Goal: Task Accomplishment & Management: Complete application form

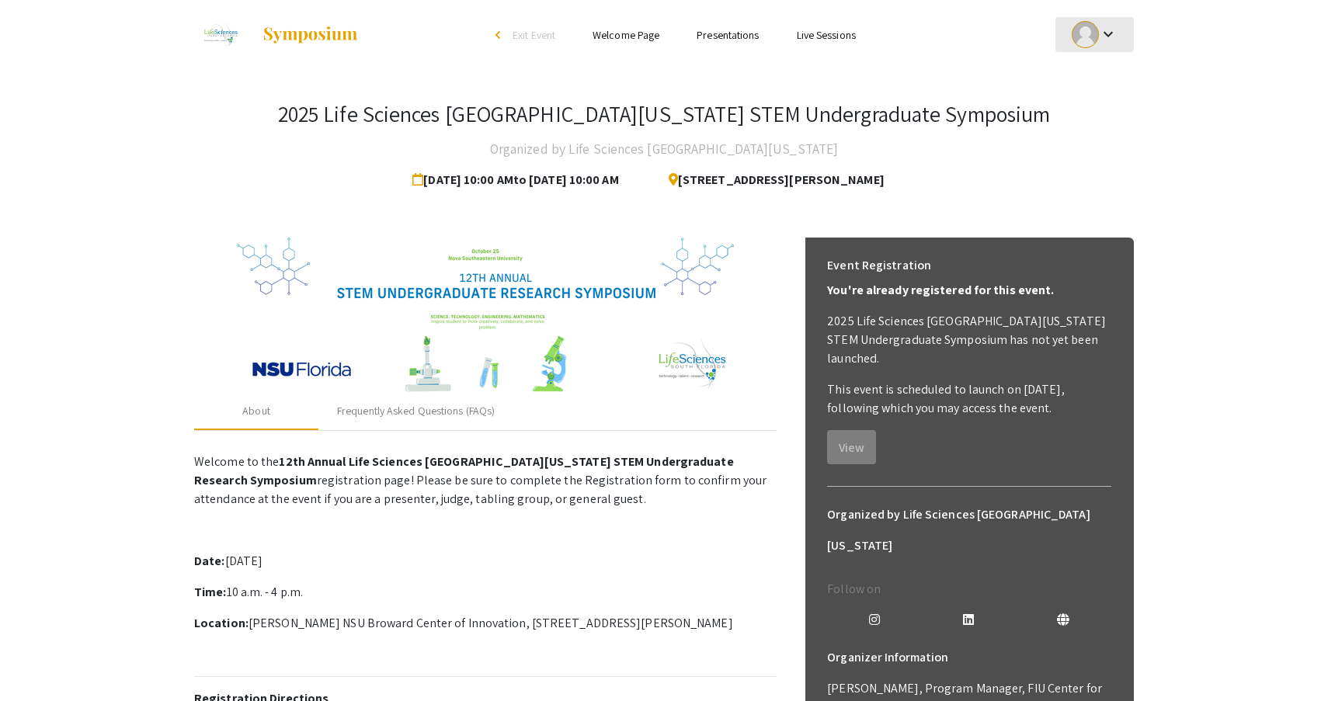
click at [1101, 37] on mat-icon "keyboard_arrow_down" at bounding box center [1108, 34] width 19 height 19
click at [1091, 113] on button "My Submissions" at bounding box center [1104, 114] width 96 height 37
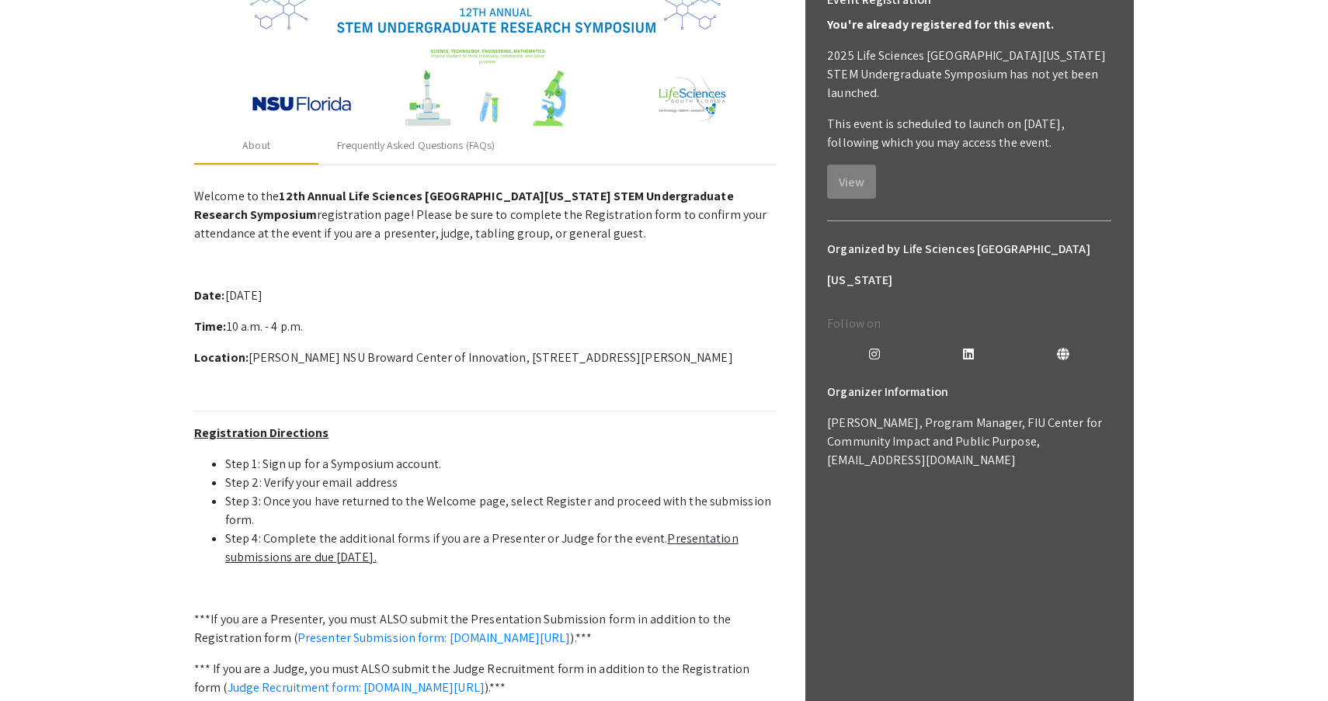
scroll to position [266, 0]
click at [447, 143] on div "Frequently Asked Questions (FAQs)" at bounding box center [416, 145] width 158 height 16
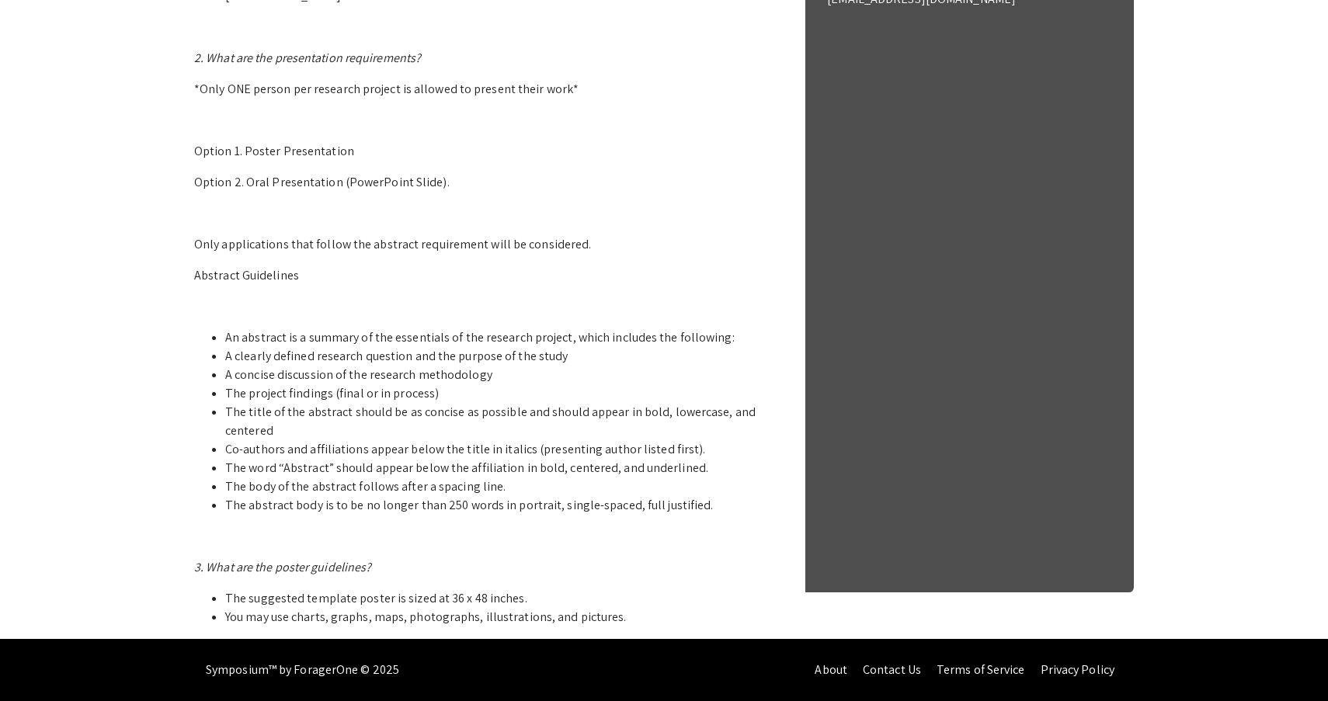
scroll to position [726, 0]
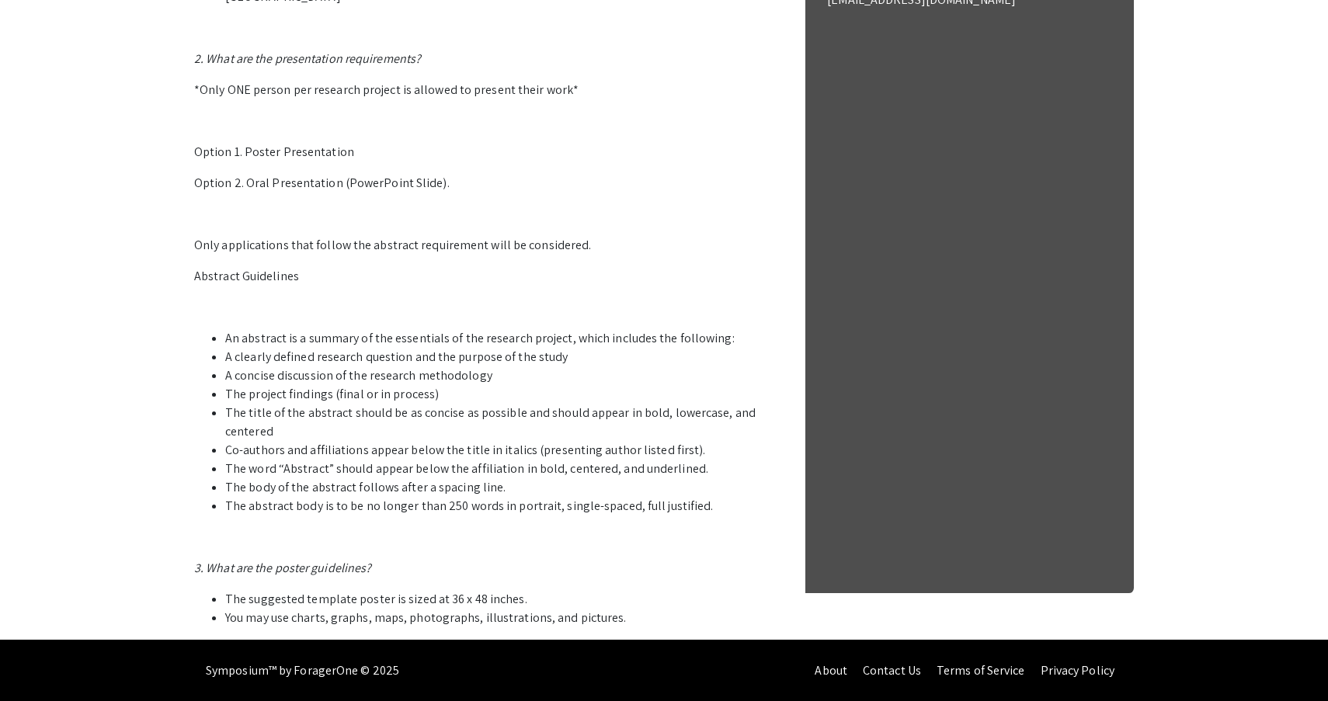
drag, startPoint x: 694, startPoint y: 506, endPoint x: 200, endPoint y: 284, distance: 541.7
click at [200, 284] on p "1. Who can participate in the LSSF STEM Undergraduate Research Symposium? Stude…" at bounding box center [485, 173] width 583 height 907
click at [196, 271] on p "Abstract Guidelines" at bounding box center [485, 276] width 583 height 19
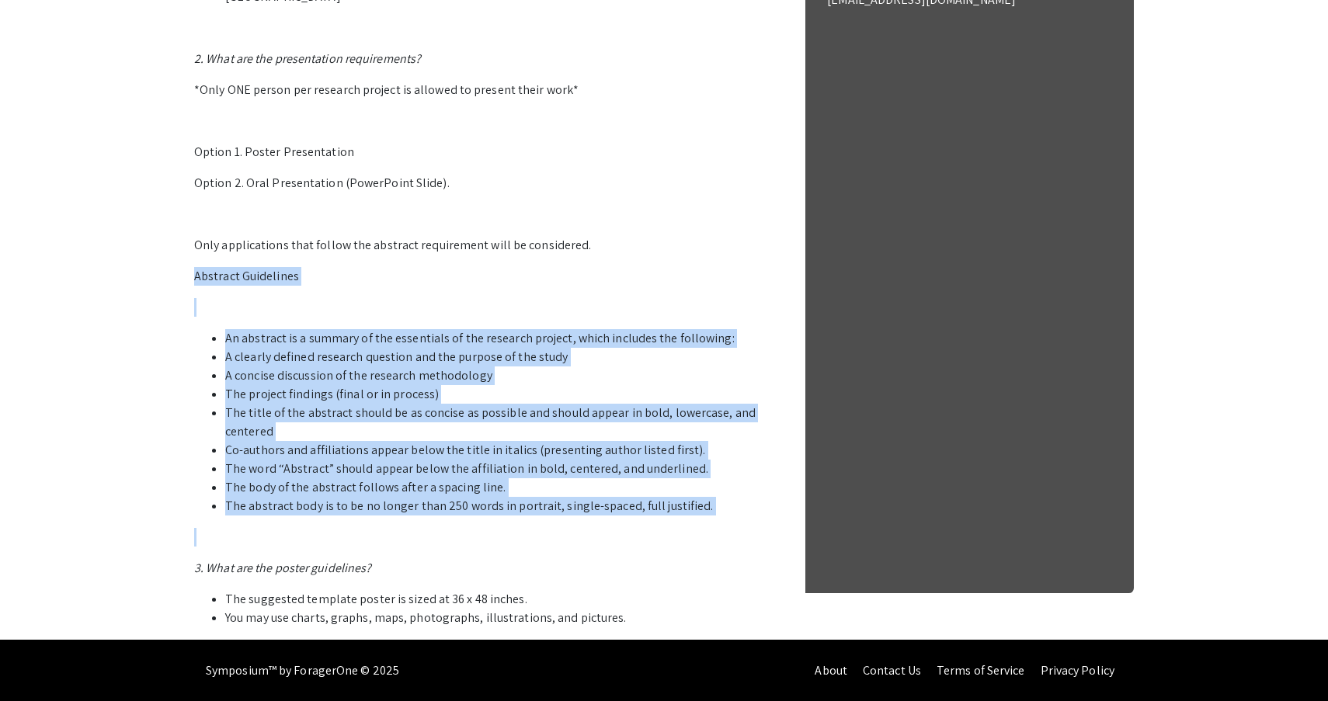
drag, startPoint x: 196, startPoint y: 271, endPoint x: 742, endPoint y: 506, distance: 594.6
click at [742, 506] on p "1. Who can participate in the LSSF STEM Undergraduate Research Symposium? Stude…" at bounding box center [485, 173] width 583 height 907
copy p "Abstract Guidelines An abstract is a summary of the essentials of the research …"
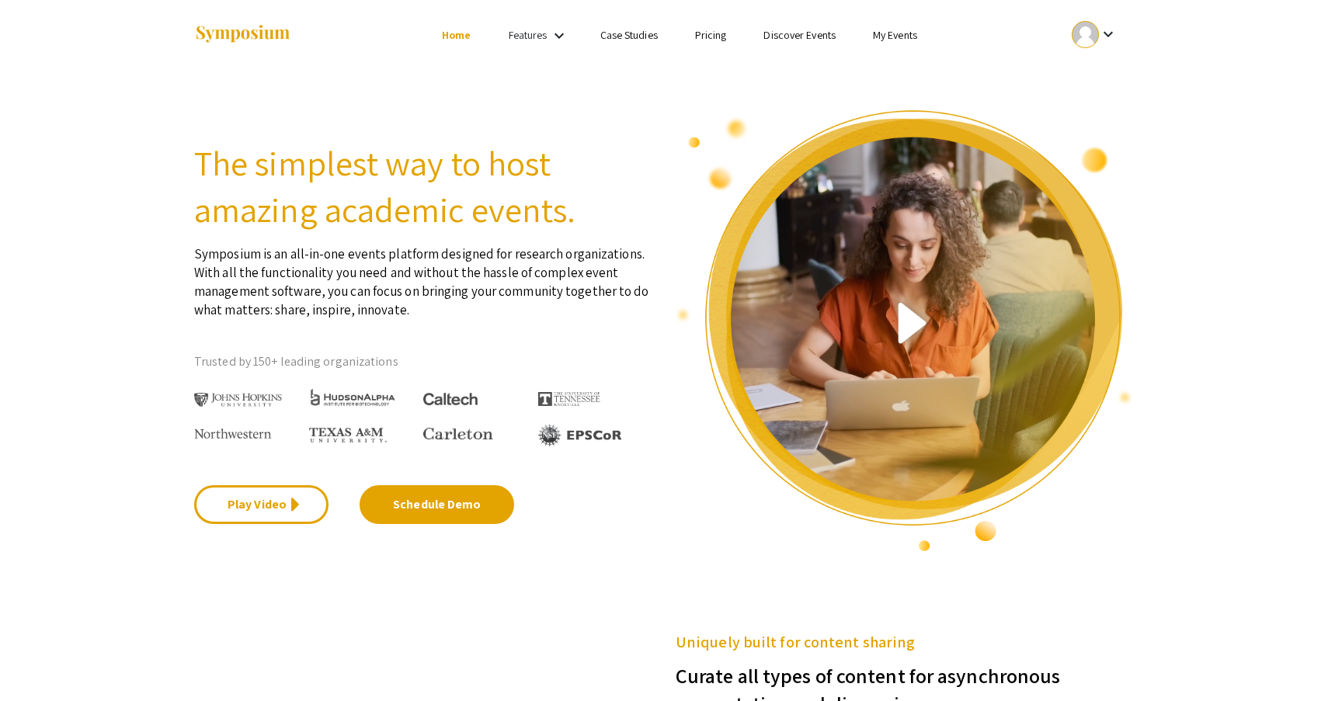
click at [1079, 27] on div at bounding box center [1085, 34] width 27 height 27
click at [1089, 110] on button "My Submissions" at bounding box center [1104, 114] width 96 height 37
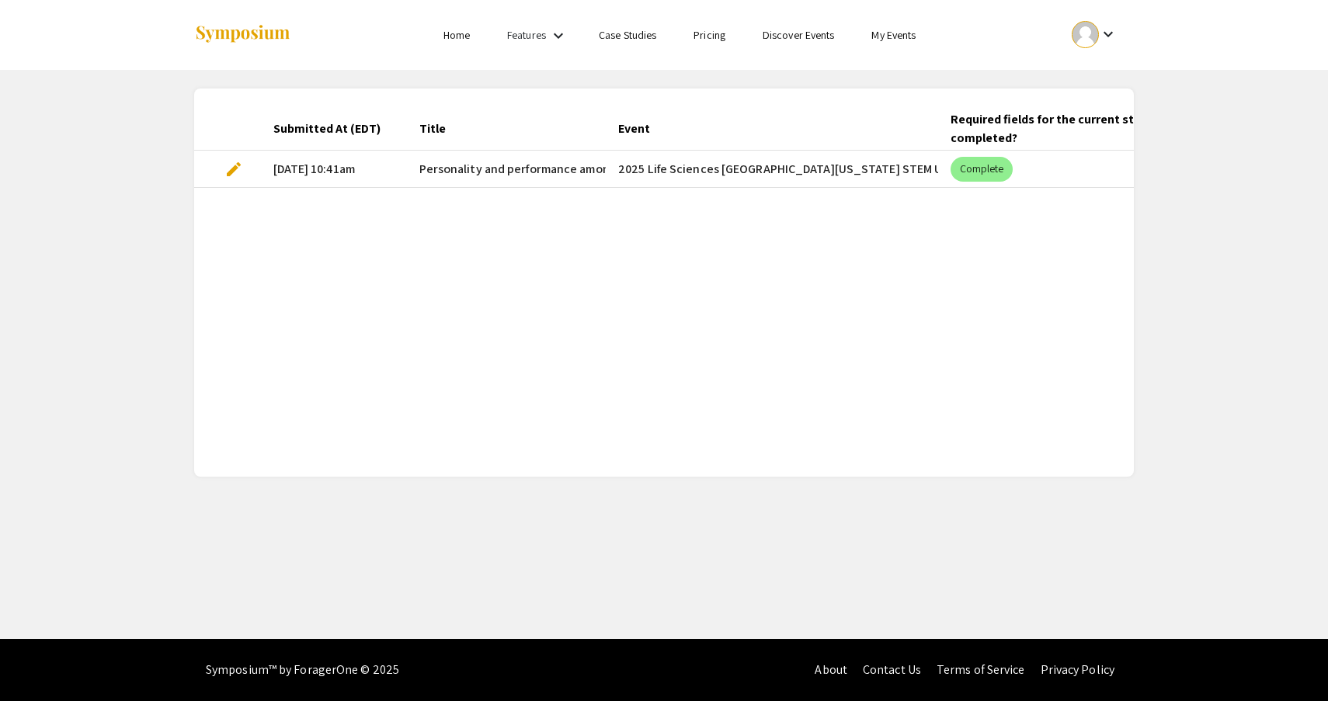
click at [235, 165] on span "edit" at bounding box center [233, 169] width 19 height 19
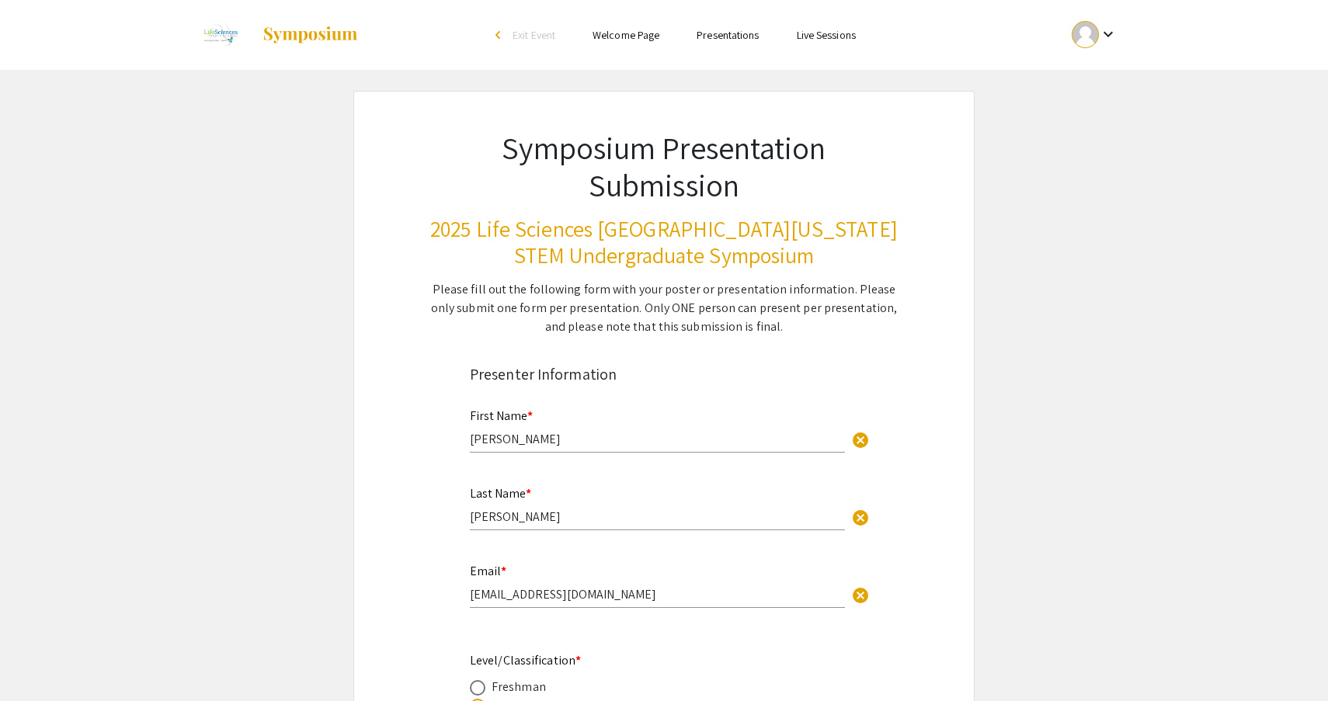
select select "custom"
type input "0"
select select "custom"
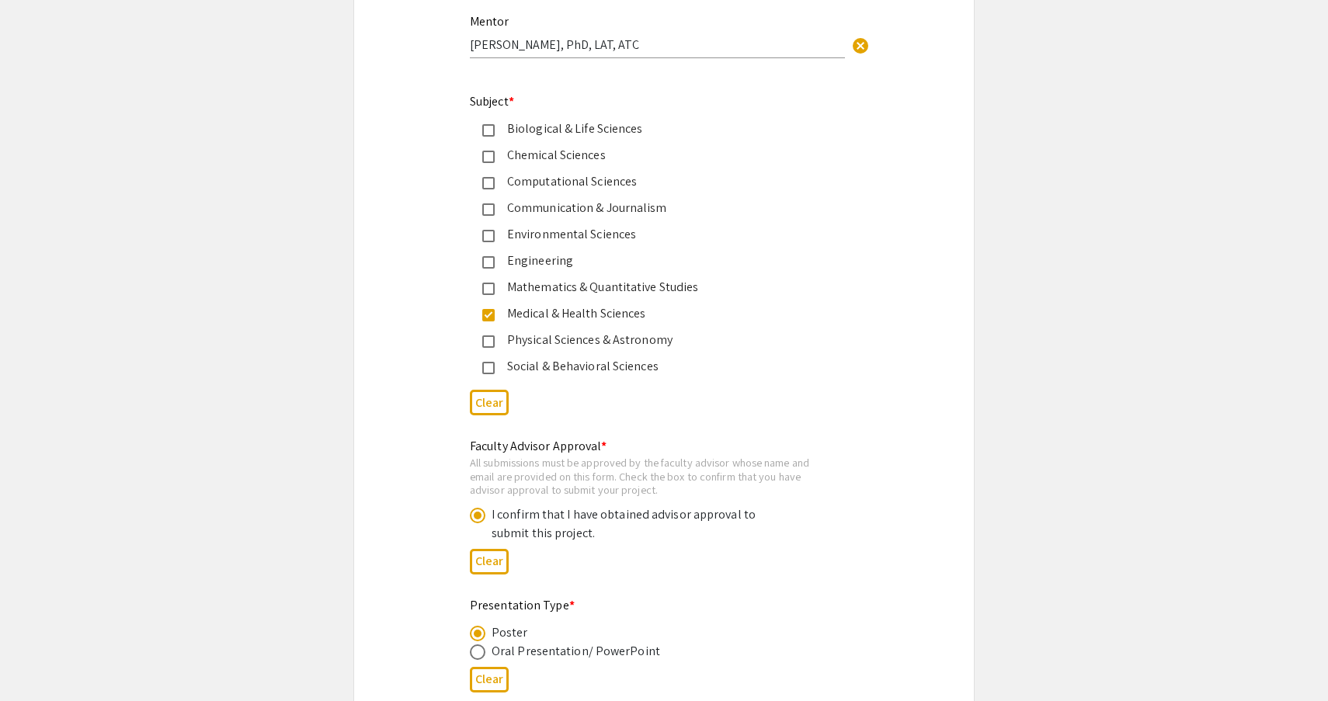
type input "1"
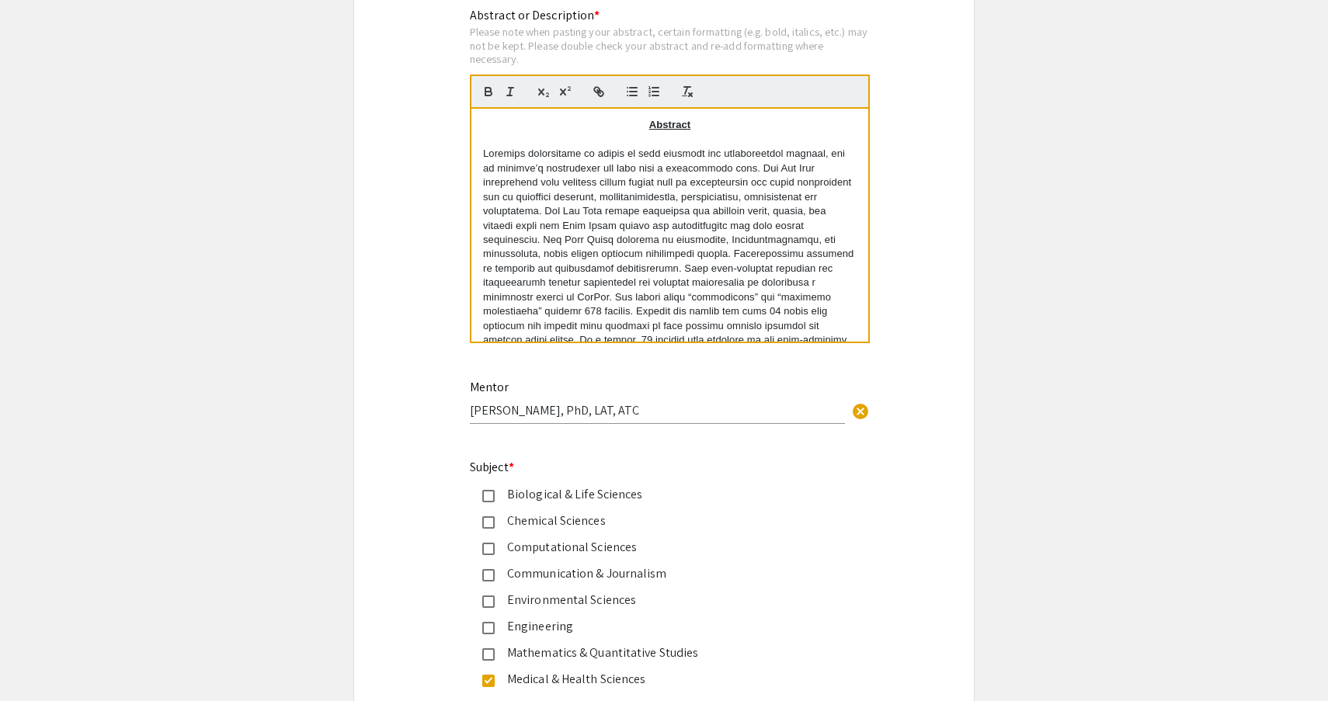
select select "auto"
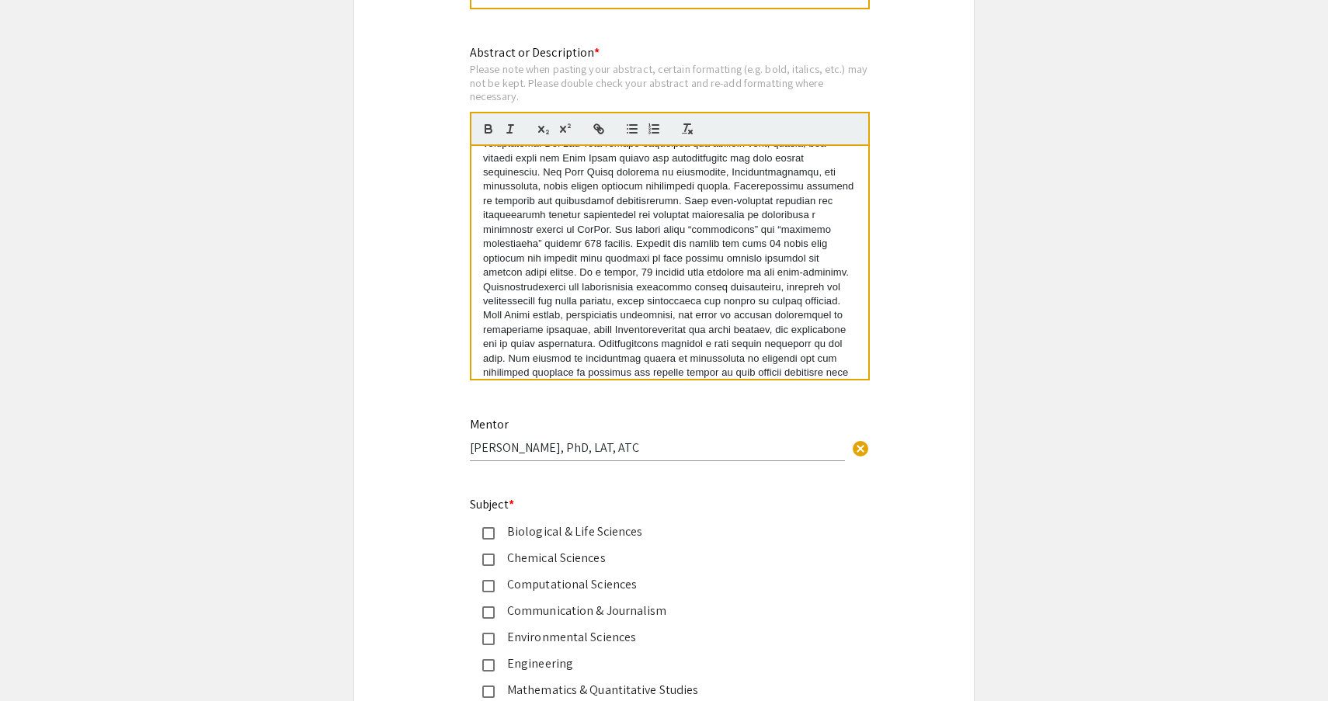
scroll to position [135, 0]
drag, startPoint x: 483, startPoint y: 176, endPoint x: 825, endPoint y: 372, distance: 393.8
click at [825, 372] on div "Abstract" at bounding box center [669, 262] width 397 height 233
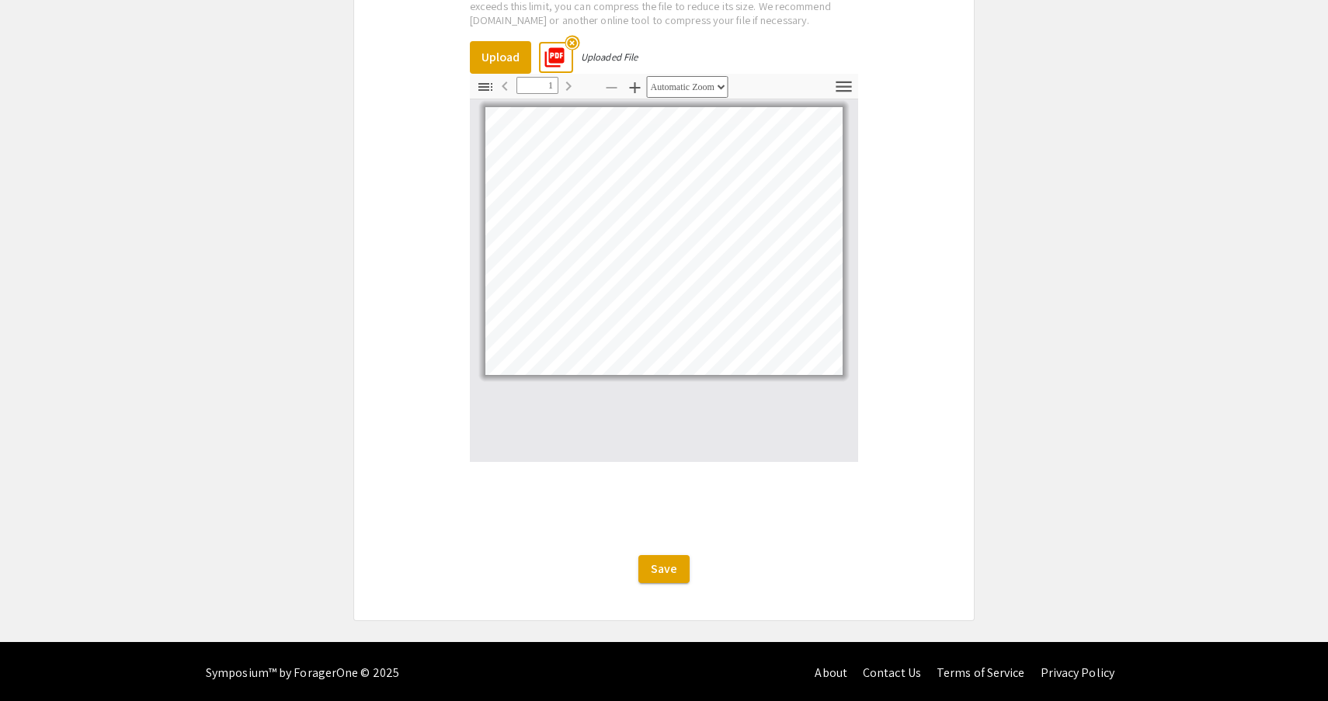
scroll to position [2835, 0]
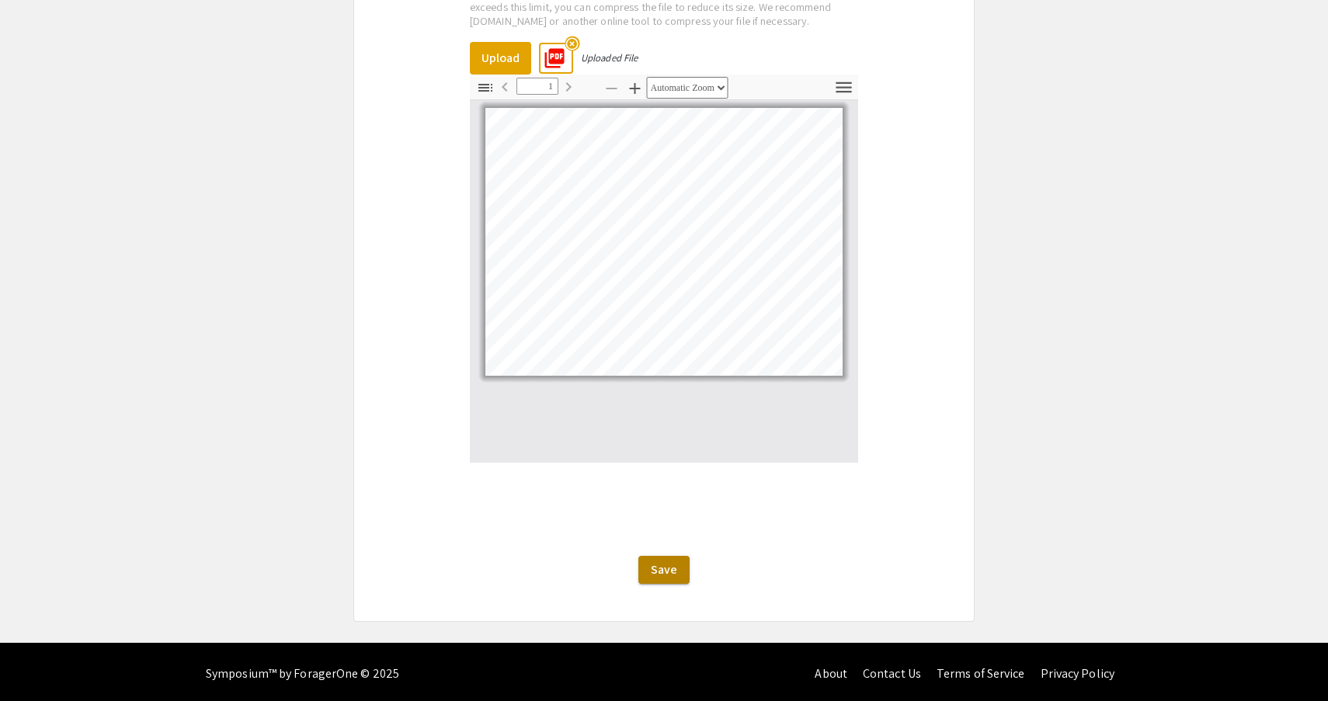
click at [666, 566] on span "Save" at bounding box center [664, 570] width 26 height 16
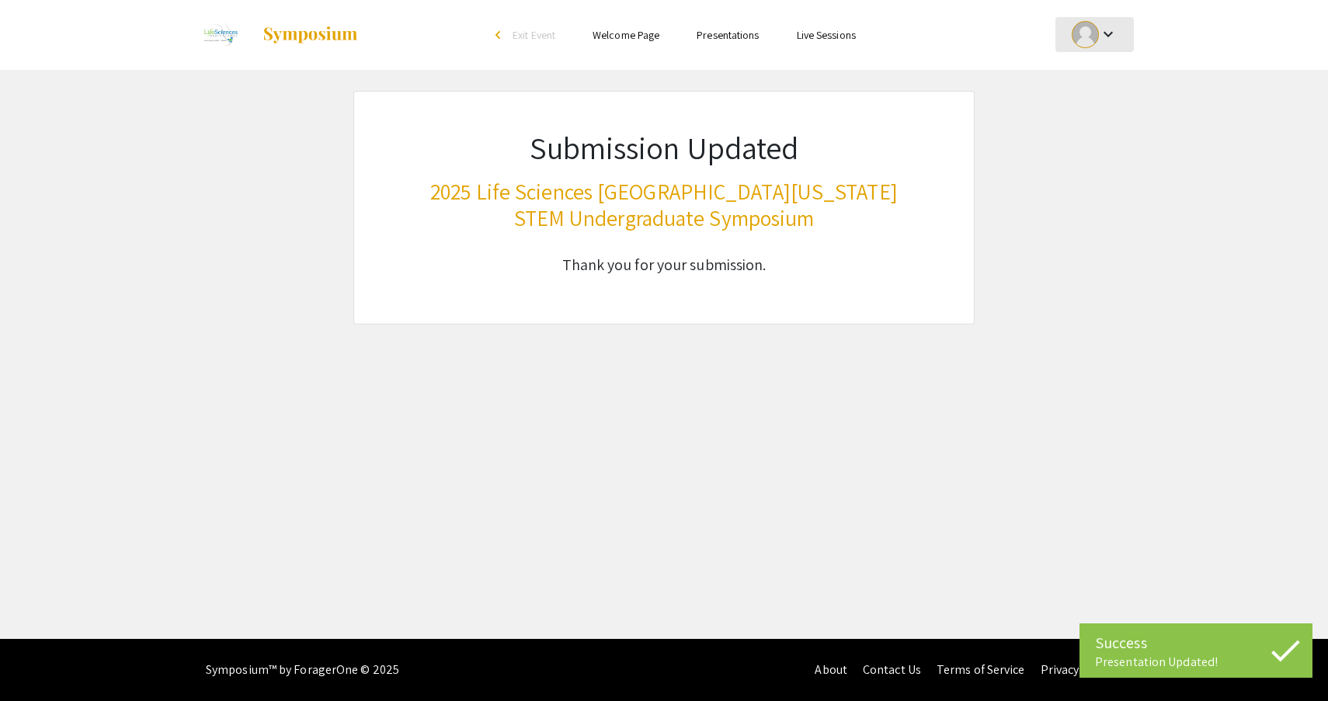
click at [1086, 33] on div at bounding box center [1085, 34] width 27 height 27
click at [1097, 108] on button "My Submissions" at bounding box center [1104, 114] width 96 height 37
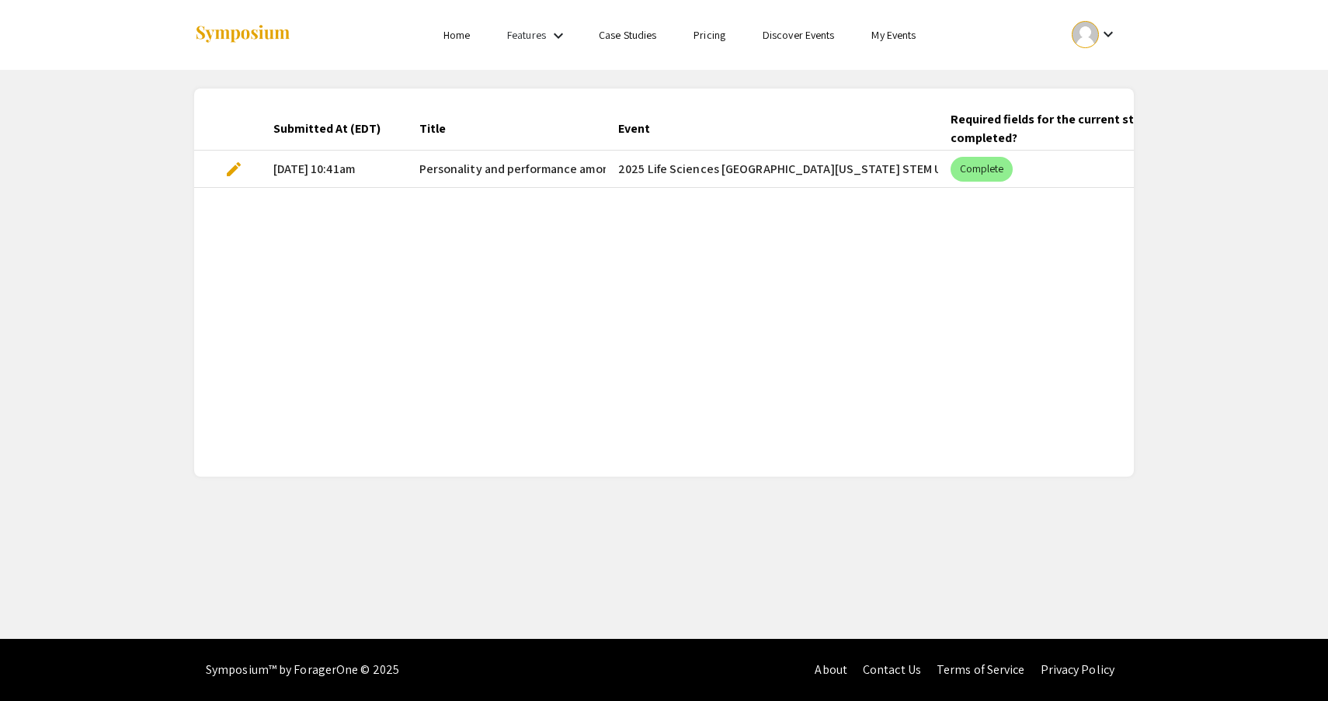
click at [234, 166] on span "edit" at bounding box center [233, 169] width 19 height 19
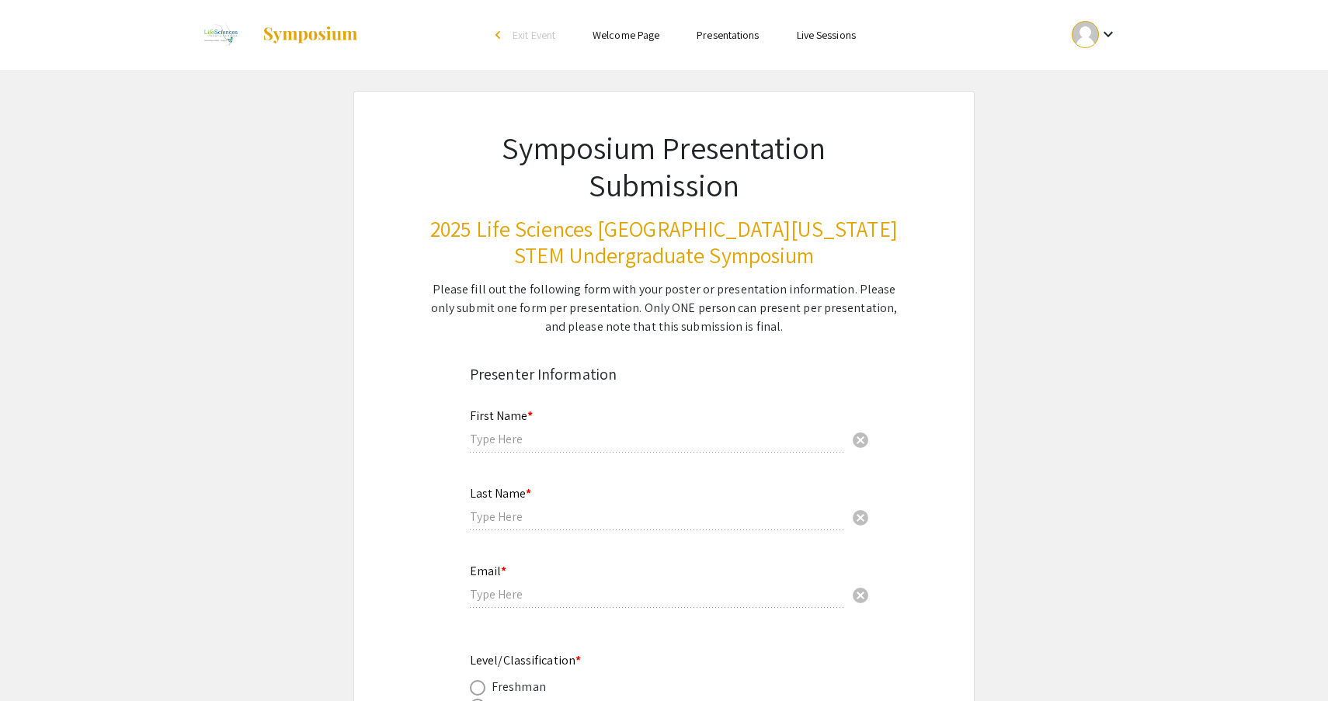
type input "Auston"
type input "Hsieh"
type input "austonhsieh7@gmail.com"
radio input "true"
type input "Biology / Halmos College of Arts and Sciences"
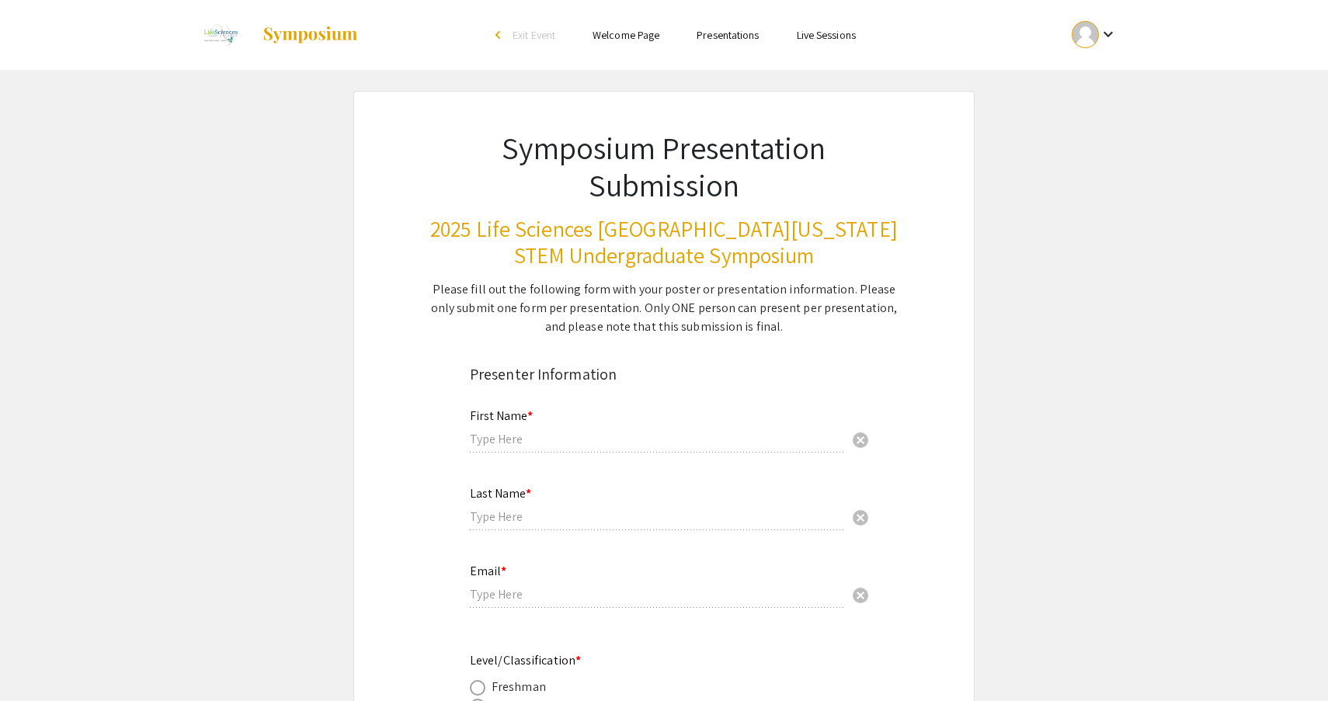
radio input "true"
type input "Dr. Pradeep Vanguri, PhD, LAT, ATC"
radio input "true"
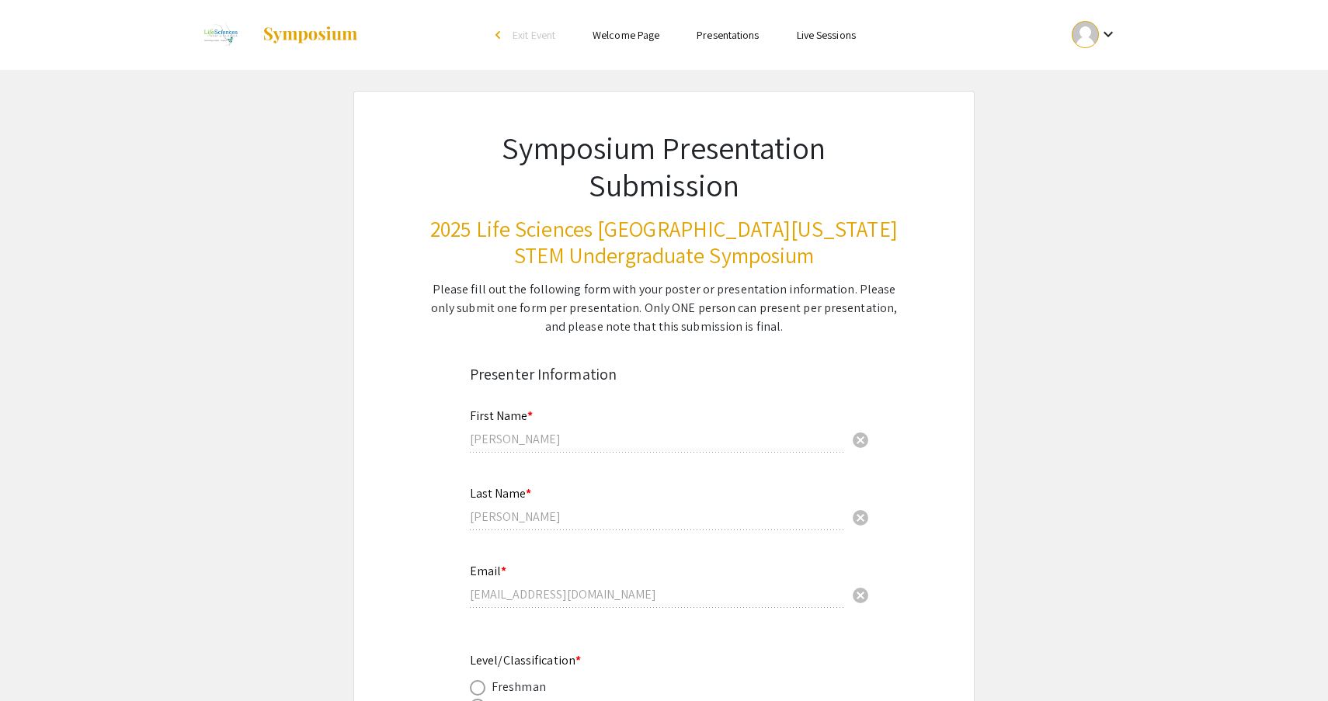
select select "custom"
type input "0"
select select "custom"
type input "1"
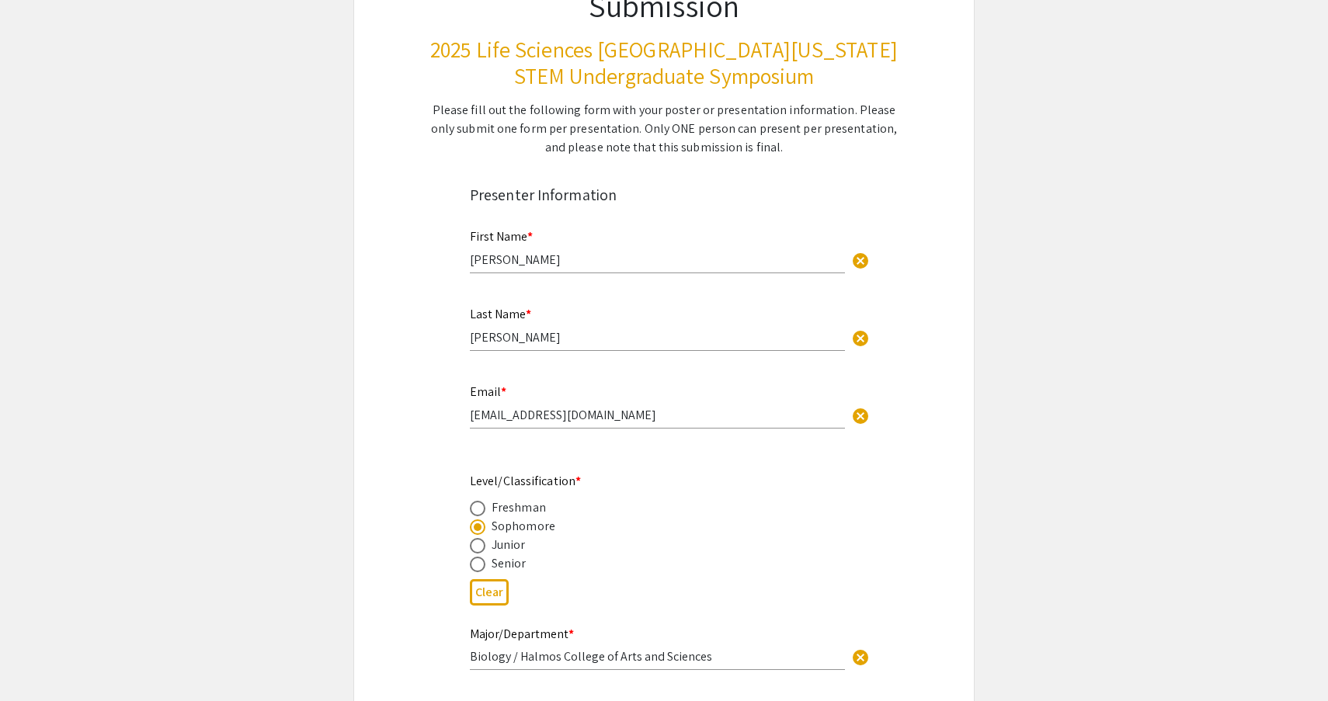
select select "auto"
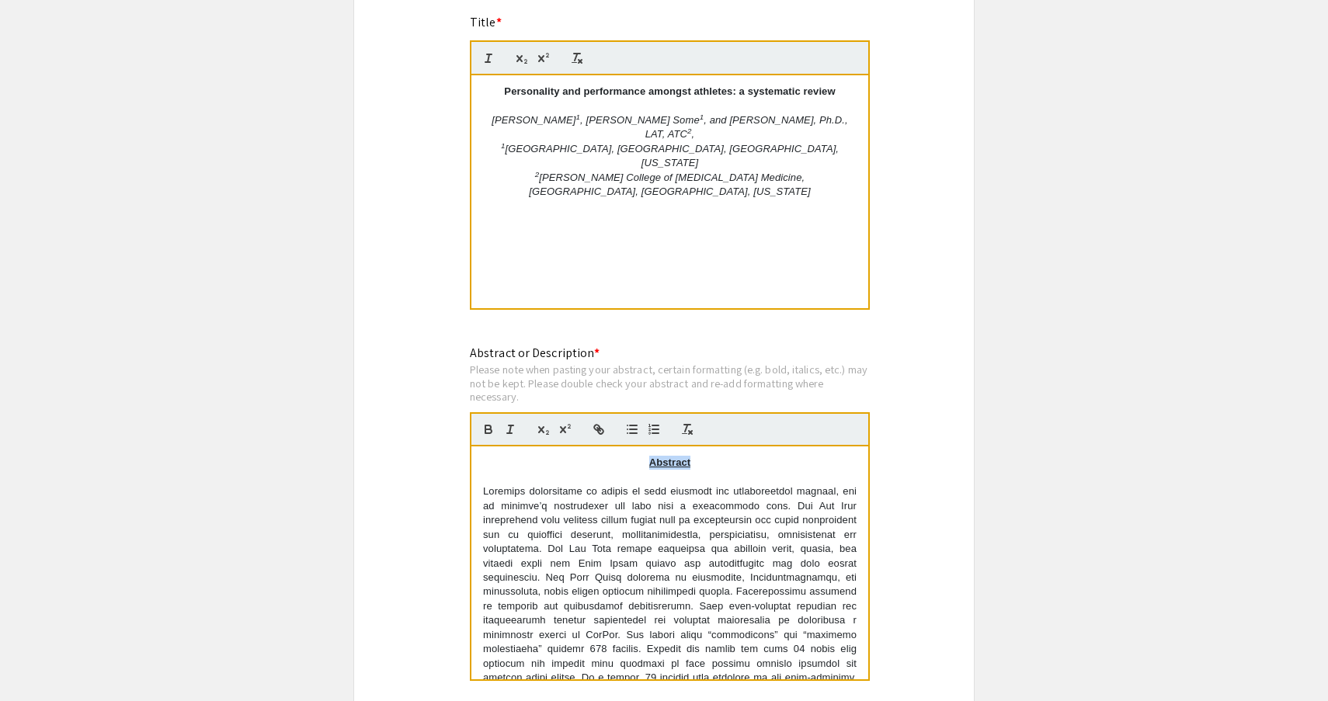
drag, startPoint x: 706, startPoint y: 464, endPoint x: 624, endPoint y: 466, distance: 81.6
click at [624, 466] on p "Abstract" at bounding box center [670, 463] width 374 height 14
click at [728, 456] on p "Abstract" at bounding box center [670, 463] width 374 height 14
click at [926, 446] on div "Symposium Presentation Submission 2025 Life Sciences South Florida STEM Undergr…" at bounding box center [663, 512] width 621 height 3366
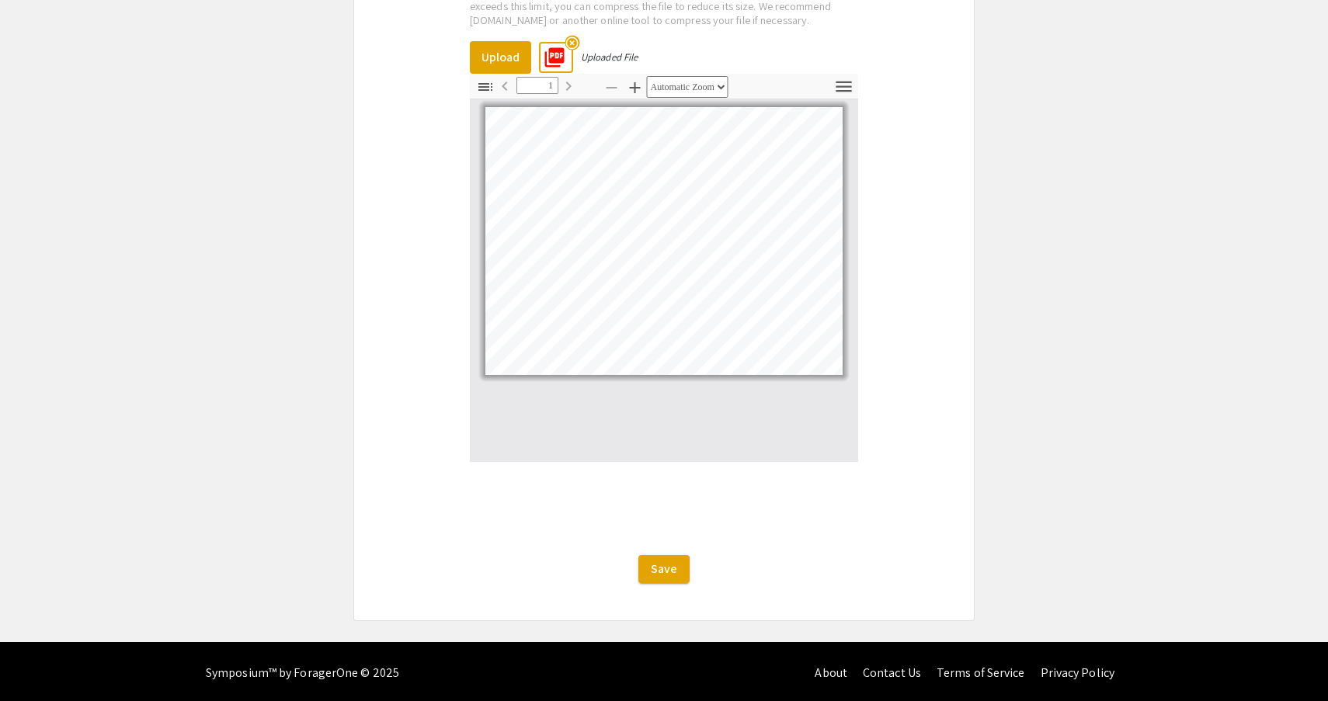
scroll to position [2835, 0]
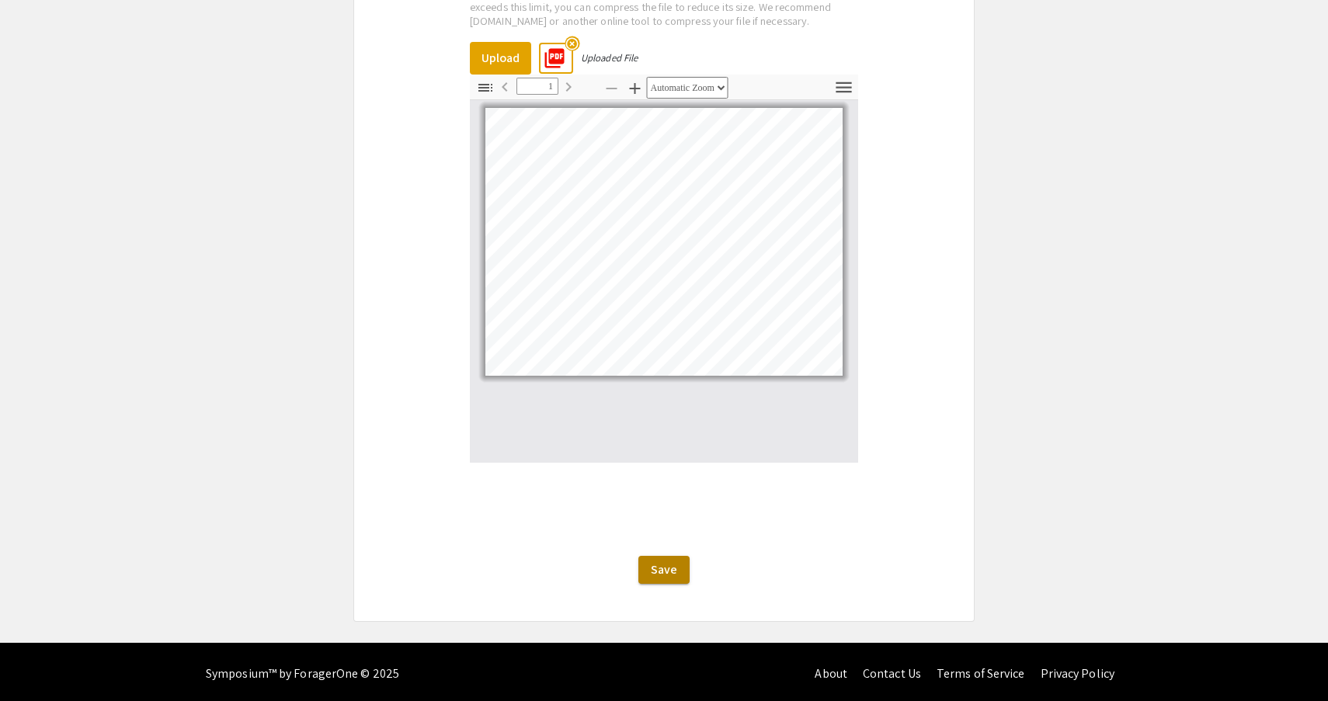
click at [659, 573] on span "Save" at bounding box center [664, 570] width 26 height 16
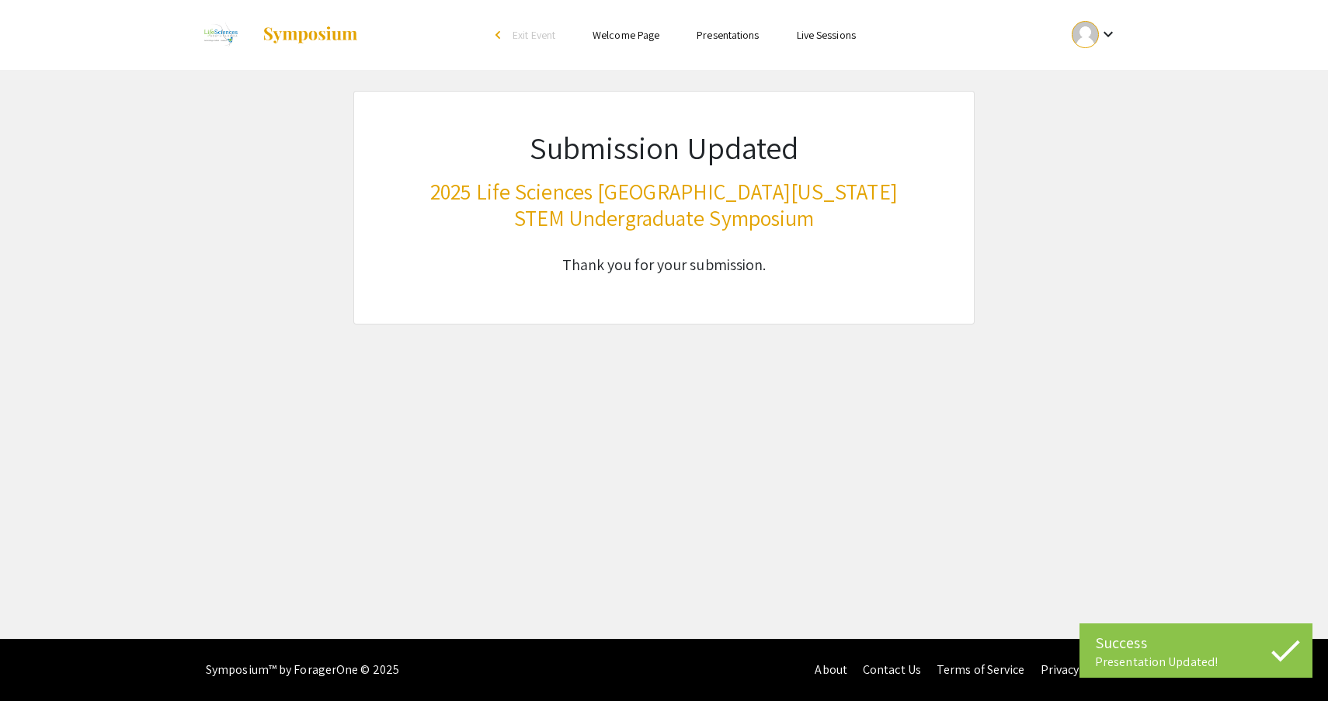
click at [1077, 32] on div at bounding box center [1085, 34] width 27 height 27
click at [1093, 110] on button "My Submissions" at bounding box center [1104, 114] width 96 height 37
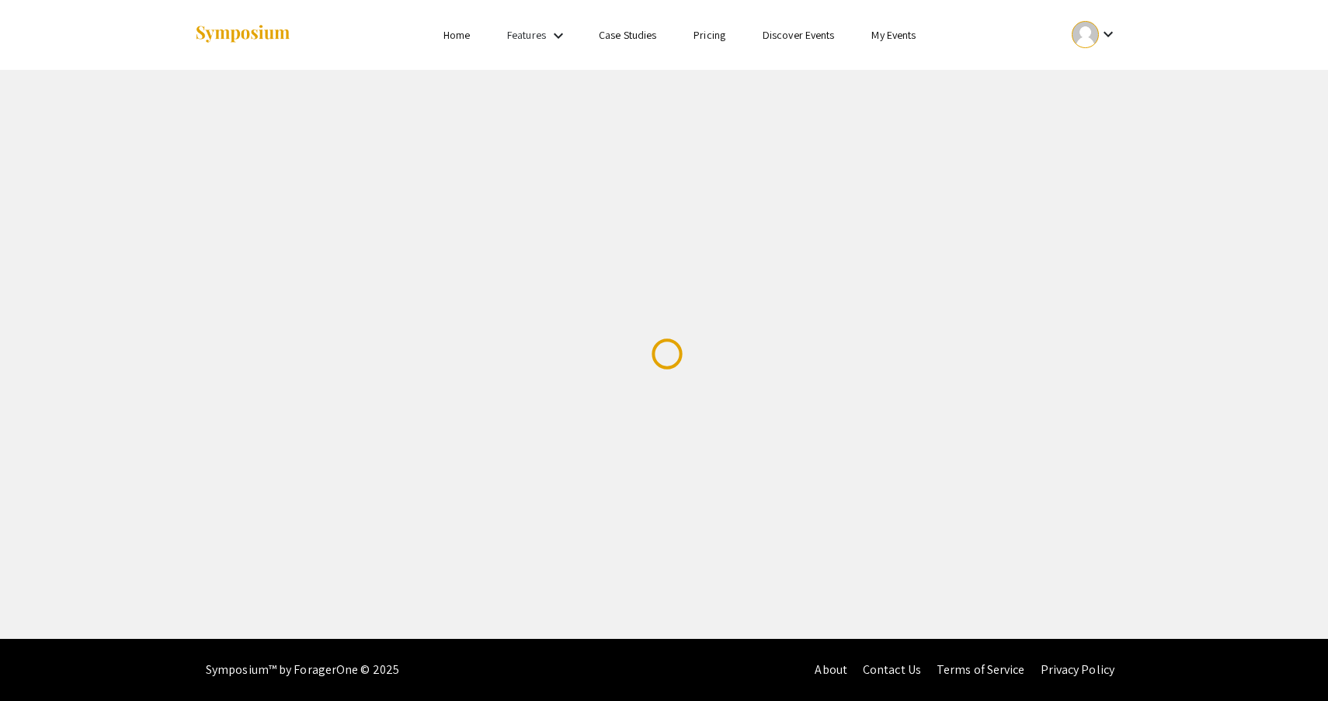
click at [1094, 32] on div at bounding box center [1085, 34] width 27 height 27
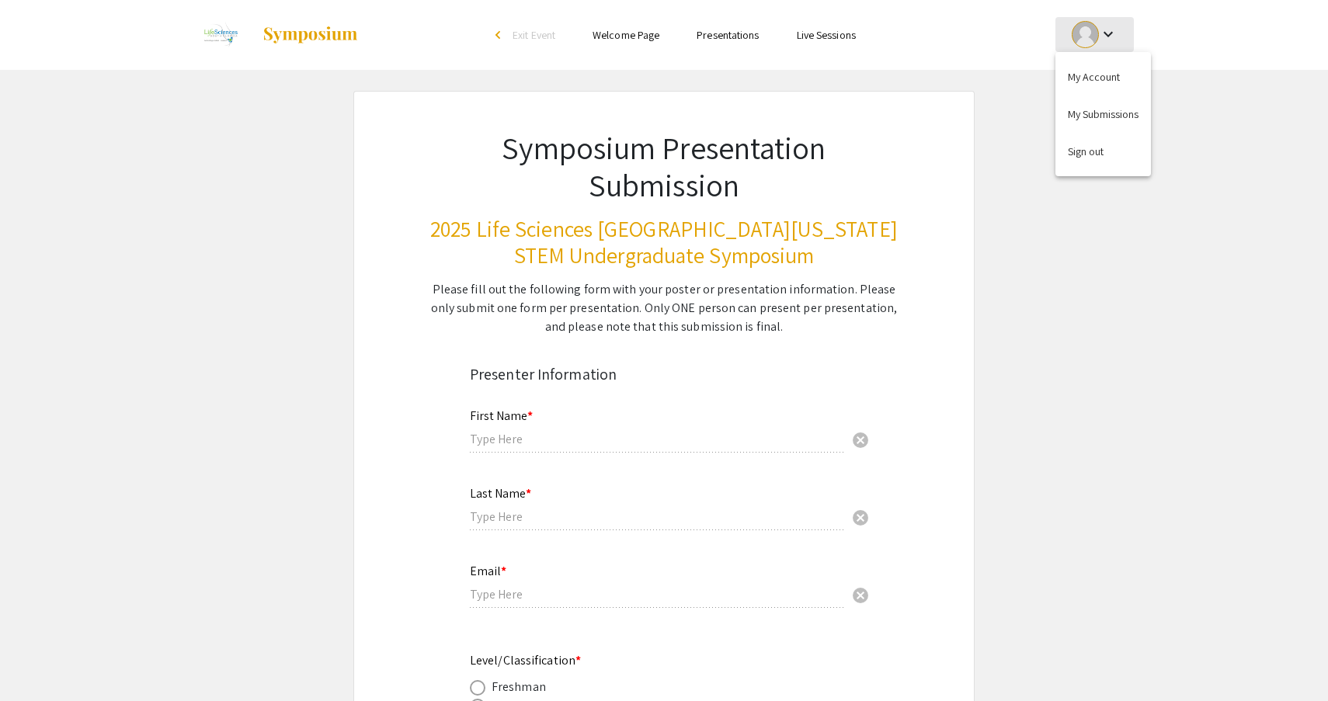
type input "Auston"
type input "Hsieh"
type input "austonhsieh7@gmail.com"
radio input "true"
type input "Biology / Halmos College of Arts and Sciences"
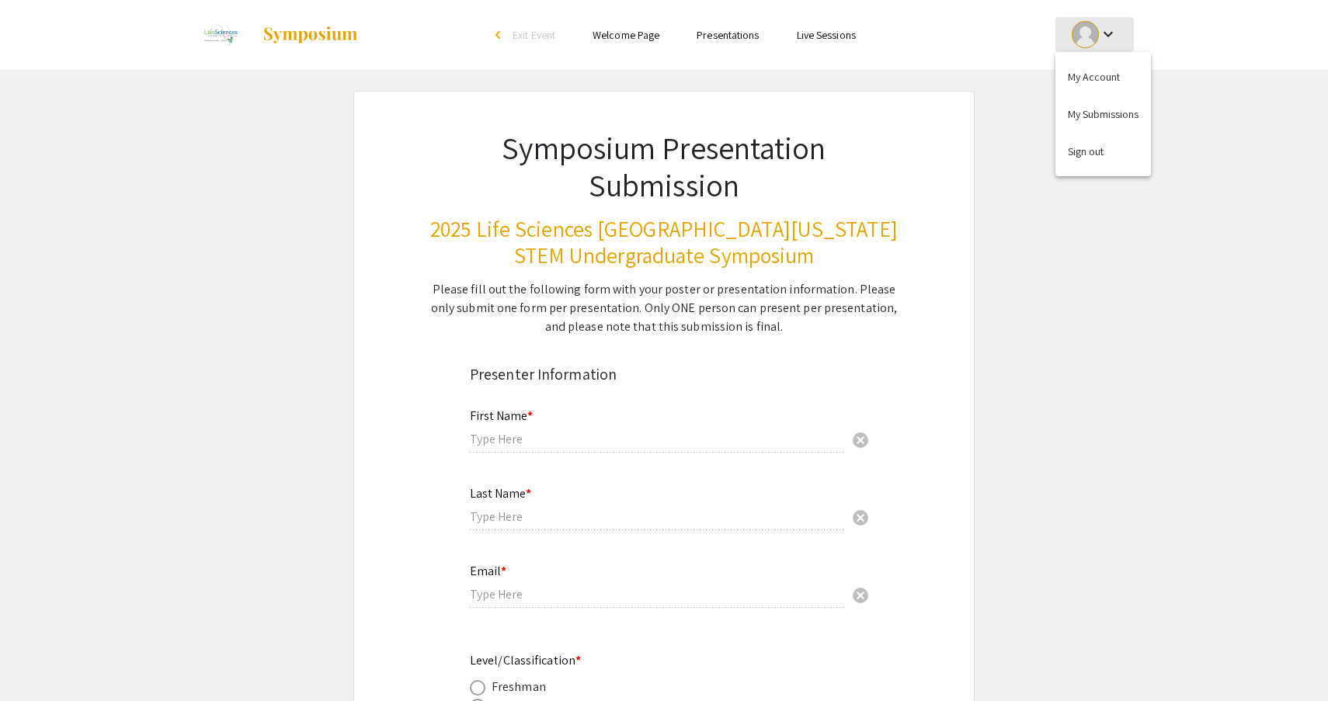
radio input "true"
type input "Dr. Pradeep Vanguri, PhD, LAT, ATC"
radio input "true"
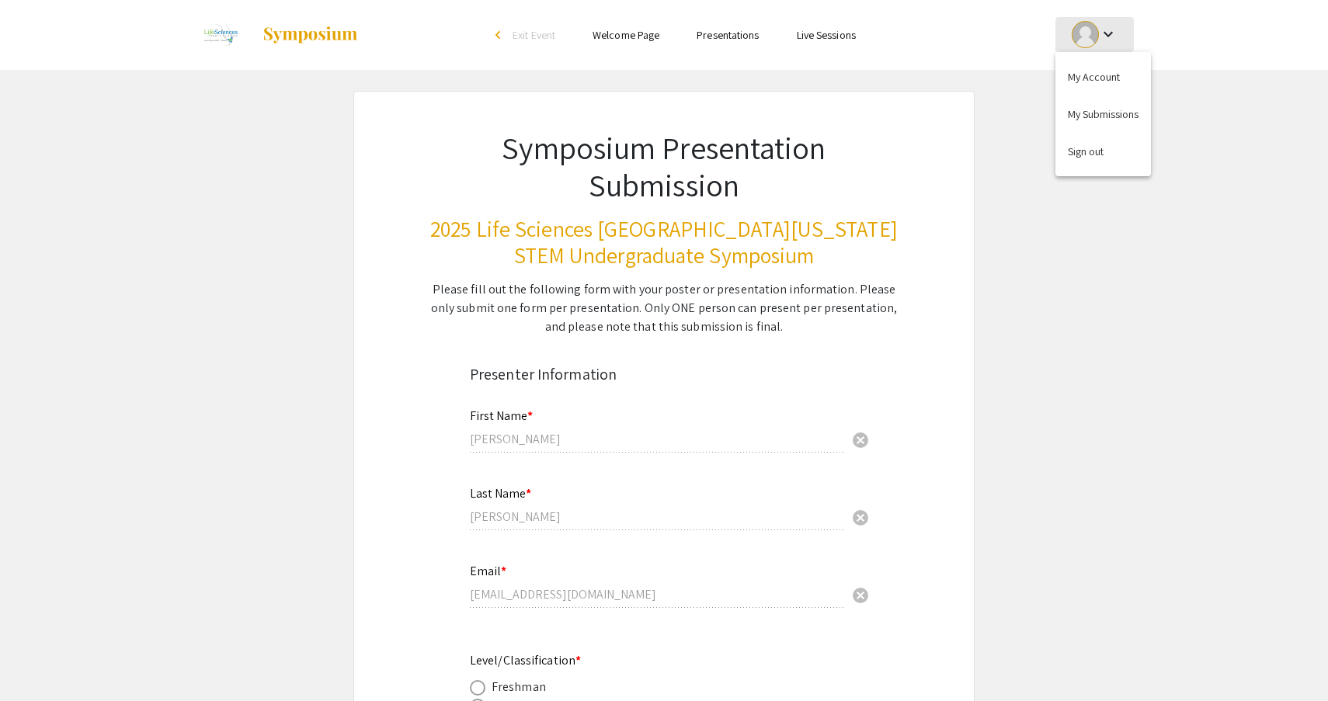
select select "custom"
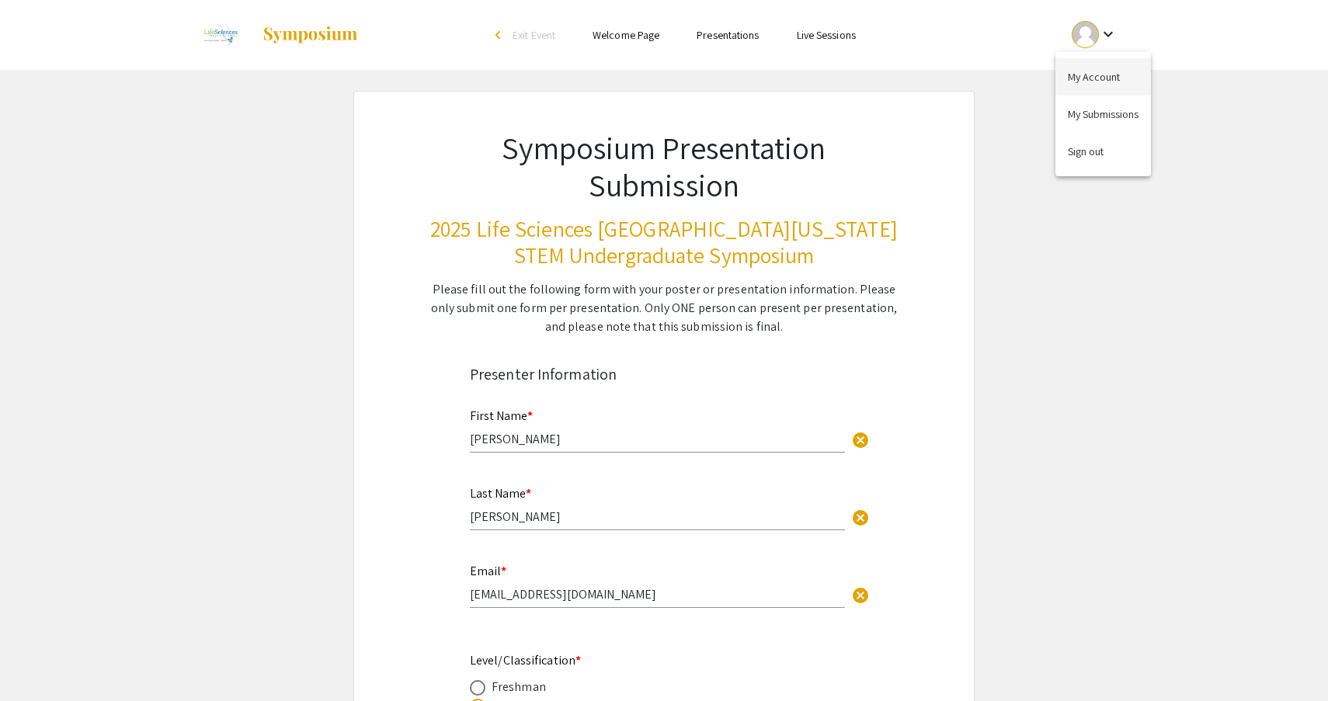
type input "0"
select select "custom"
type input "1"
select select "auto"
click at [1094, 104] on button "My Submissions" at bounding box center [1104, 114] width 96 height 37
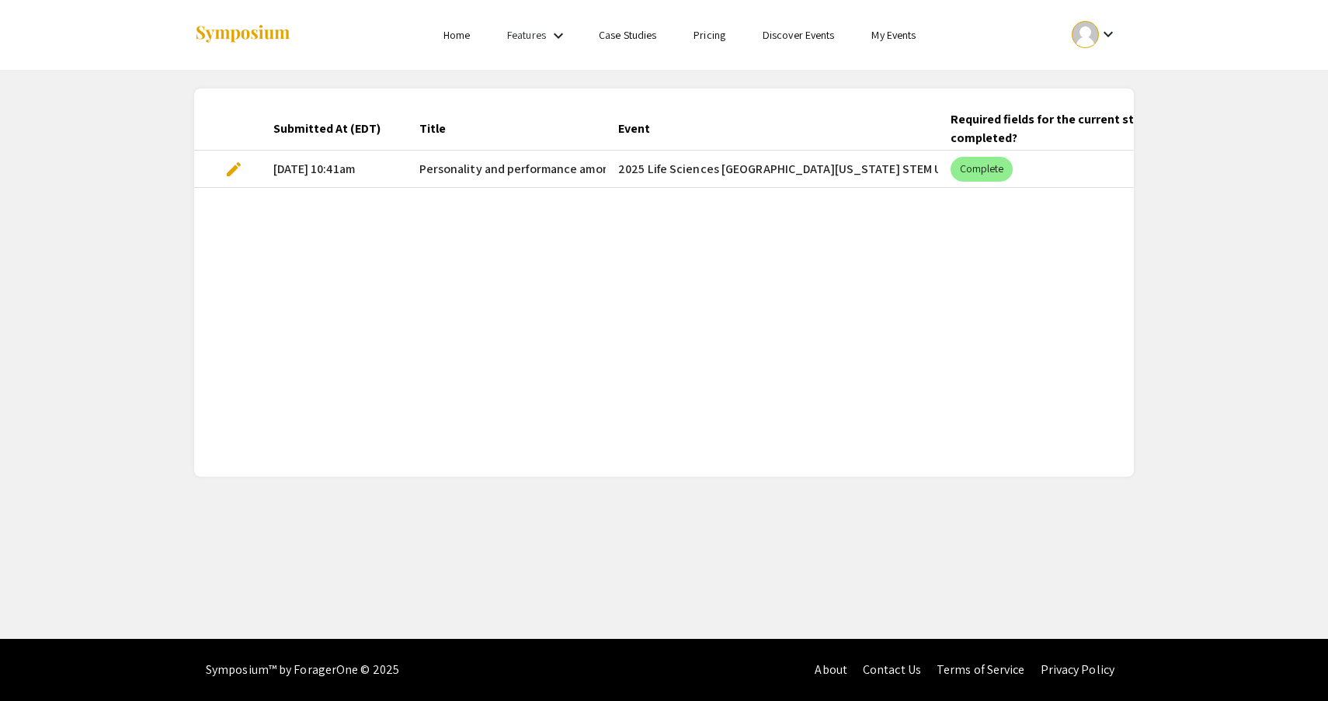
click at [228, 163] on span "edit" at bounding box center [233, 169] width 19 height 19
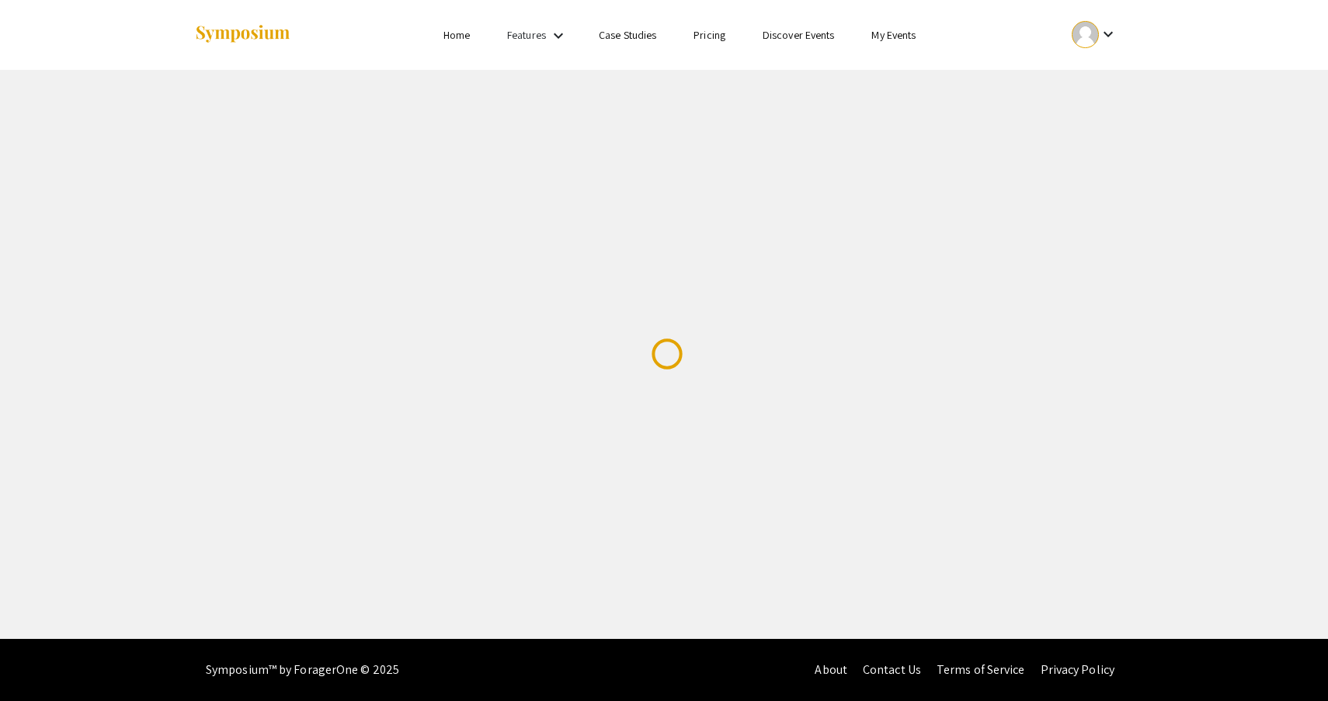
select select "custom"
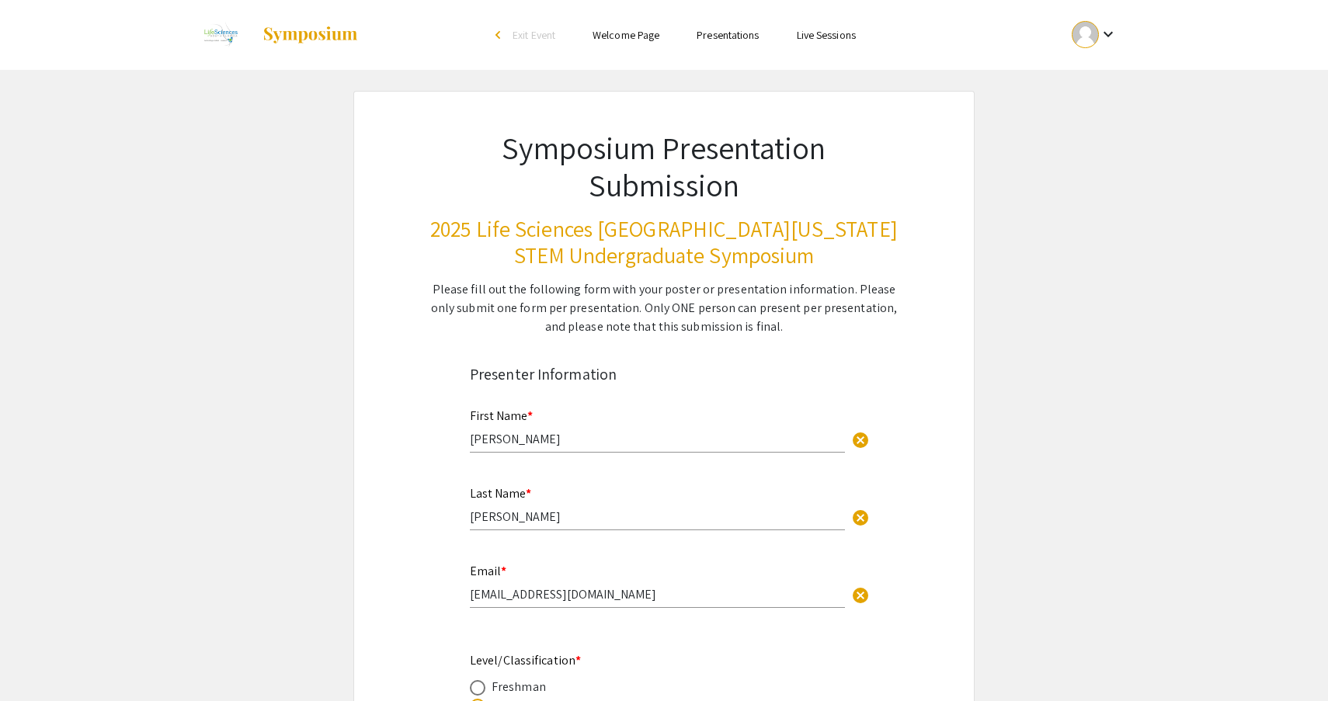
type input "0"
select select "custom"
type input "1"
select select "auto"
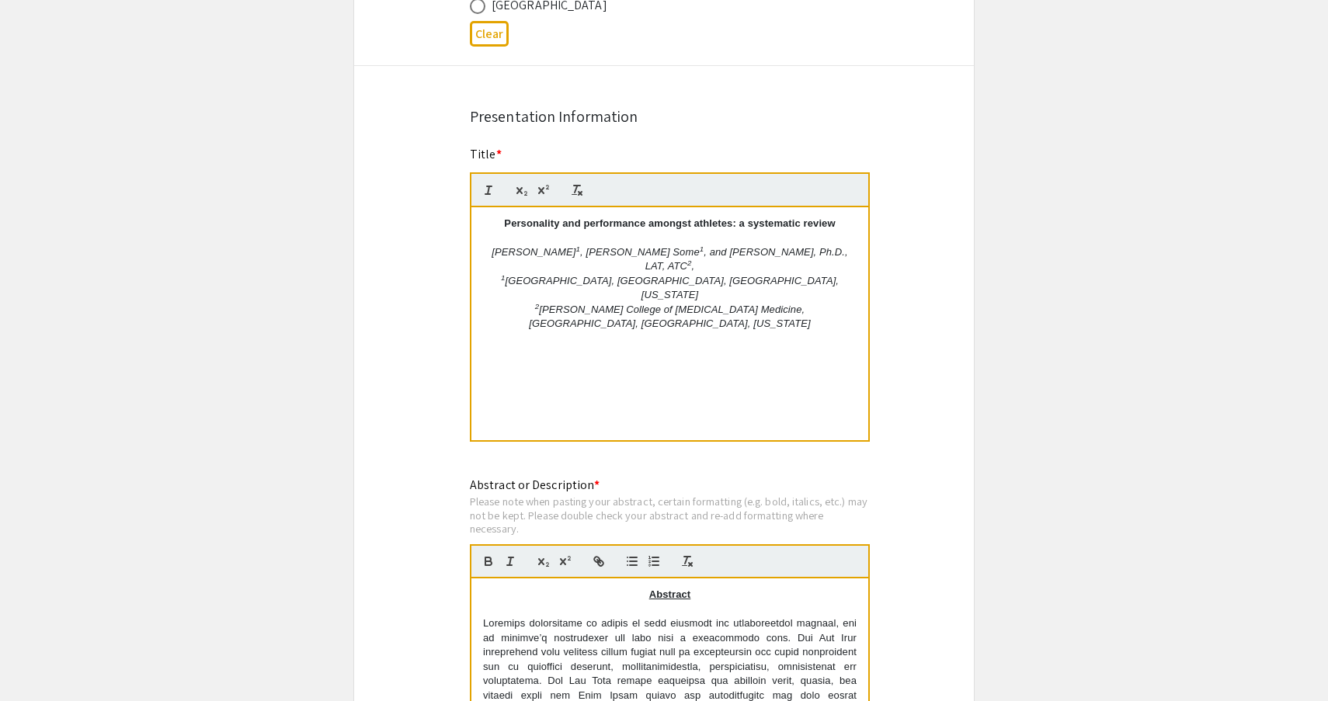
scroll to position [1131, 0]
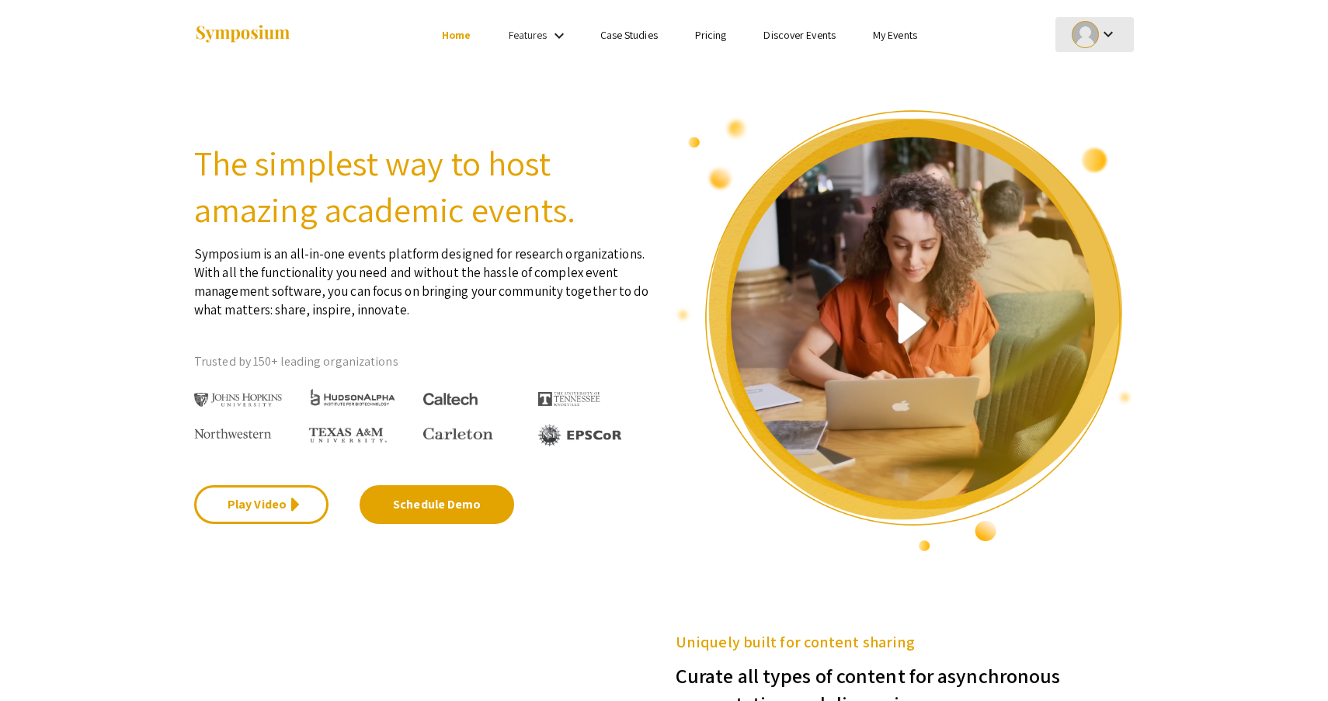
click at [1099, 32] on mat-icon "keyboard_arrow_down" at bounding box center [1108, 34] width 19 height 19
click at [1079, 107] on button "My Submissions" at bounding box center [1104, 114] width 96 height 37
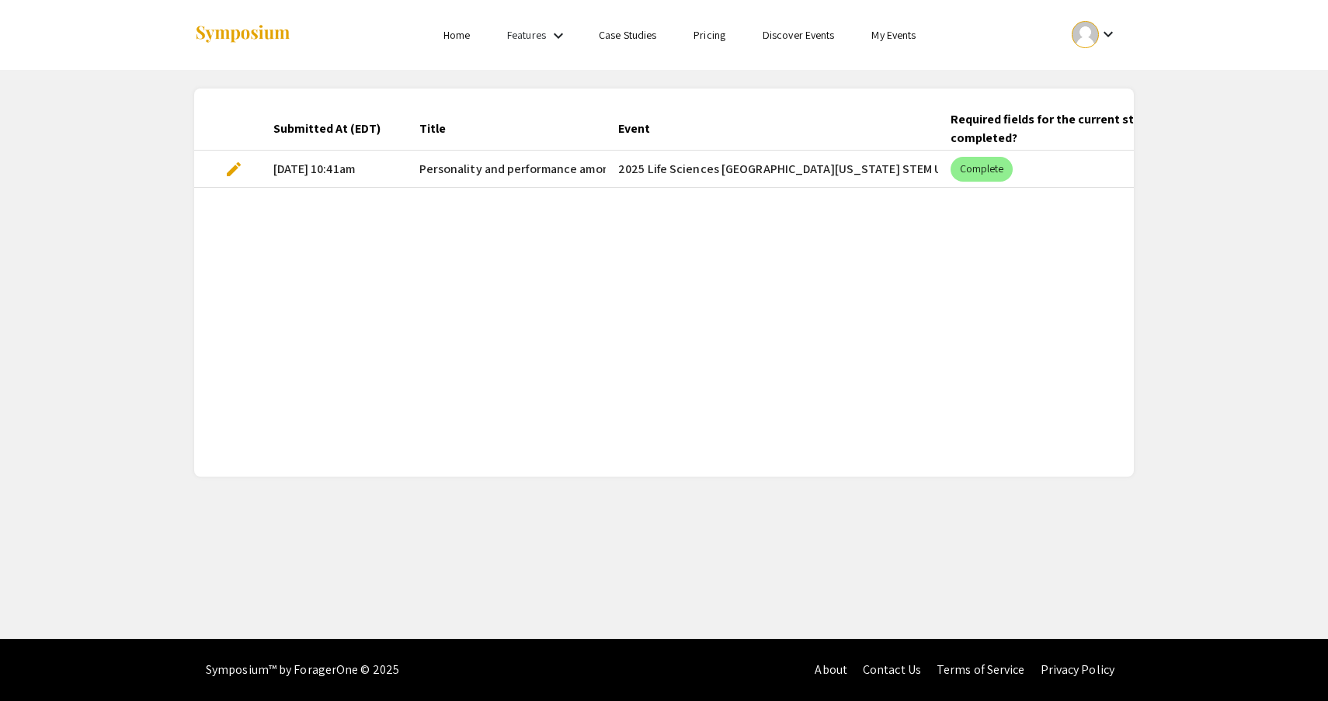
click at [220, 166] on mat-cell "edit" at bounding box center [227, 169] width 67 height 37
click at [229, 170] on span "edit" at bounding box center [233, 169] width 19 height 19
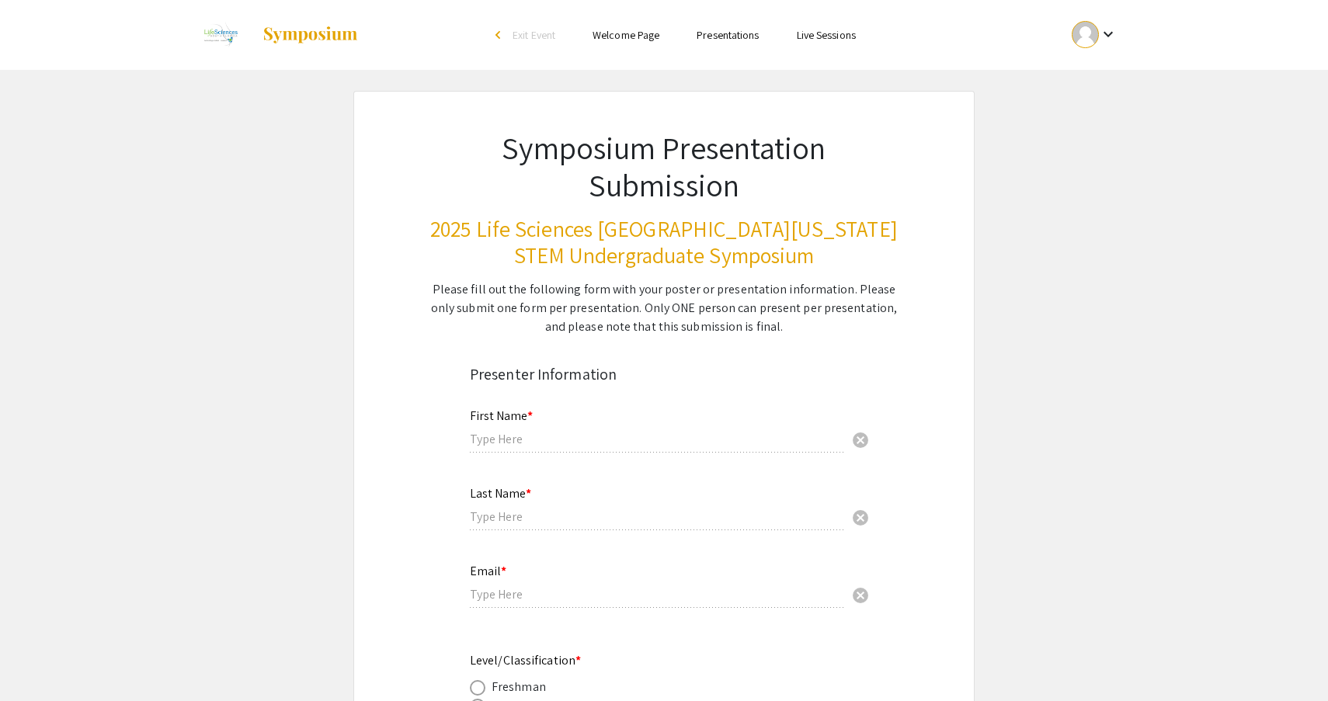
type input "Auston"
type input "Hsieh"
type input "austonhsieh7@gmail.com"
radio input "true"
type input "Biology / Halmos College of Arts and Sciences"
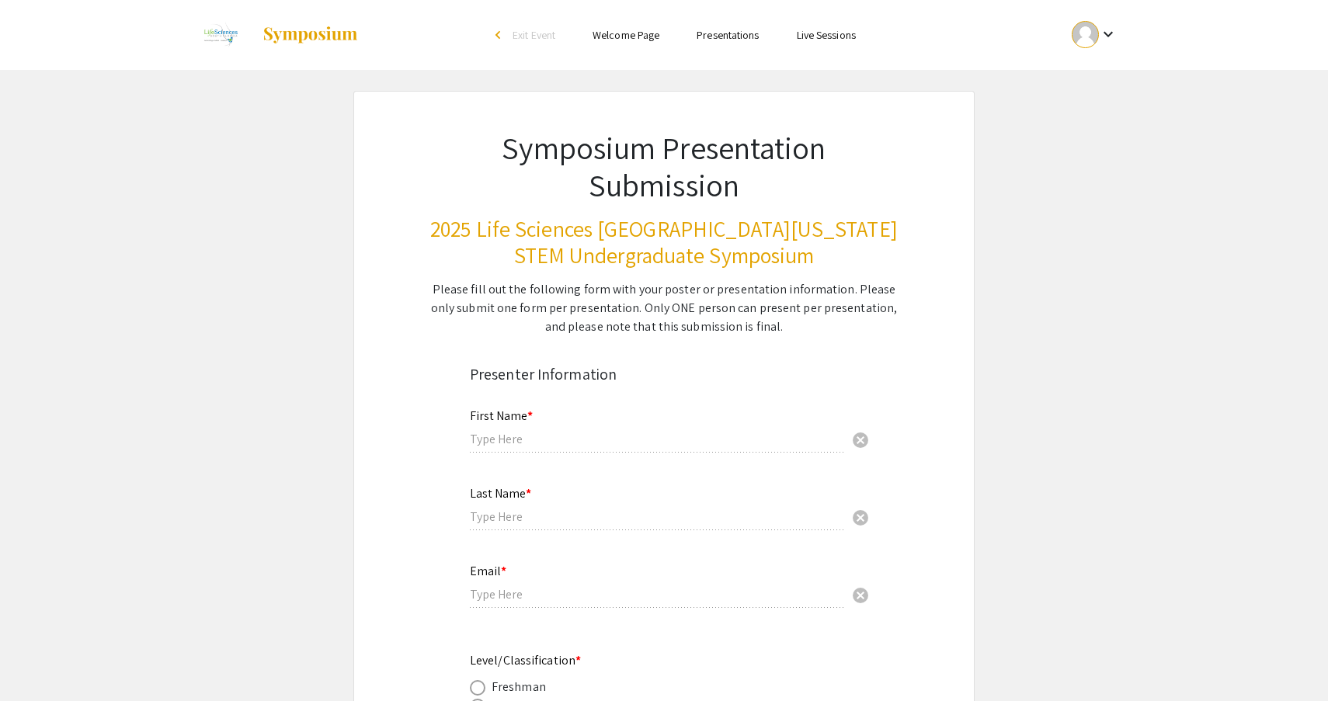
radio input "true"
type input "Dr. Pradeep Vanguri, PhD, LAT, ATC"
radio input "true"
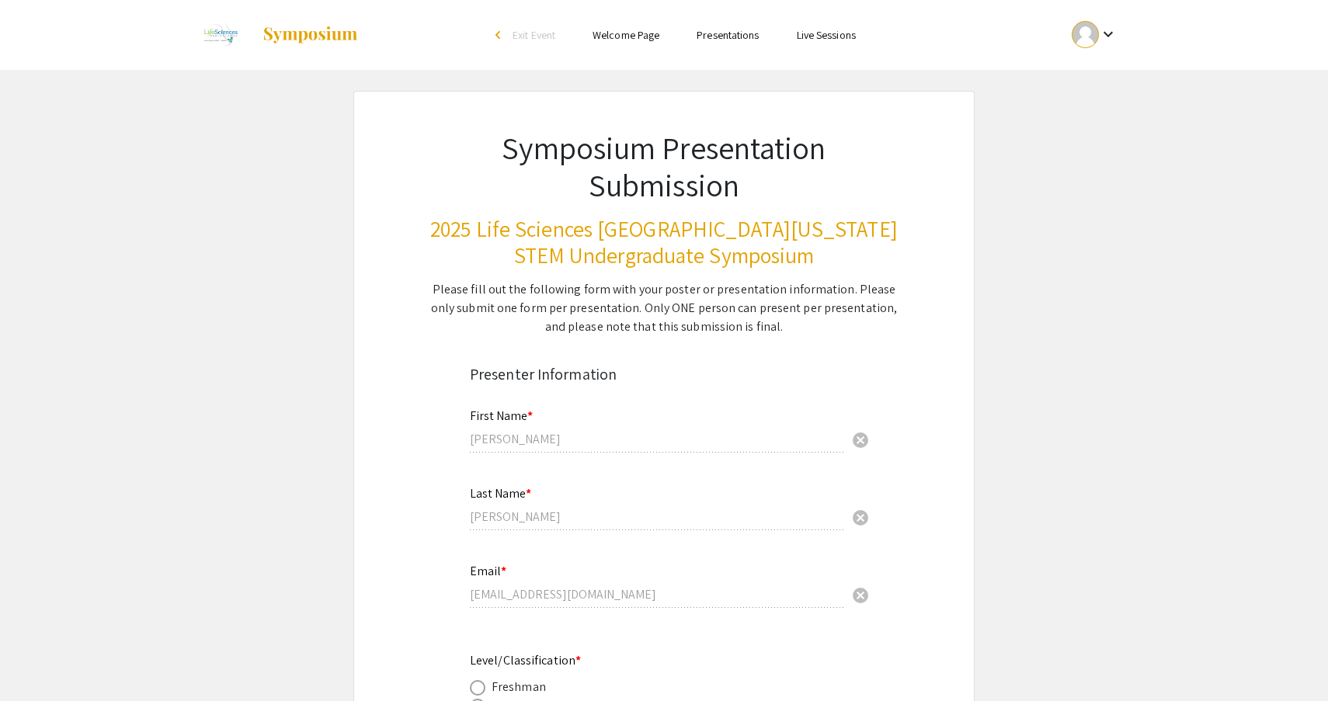
select select "custom"
type input "0"
select select "custom"
type input "1"
select select "auto"
